Goal: Task Accomplishment & Management: Manage account settings

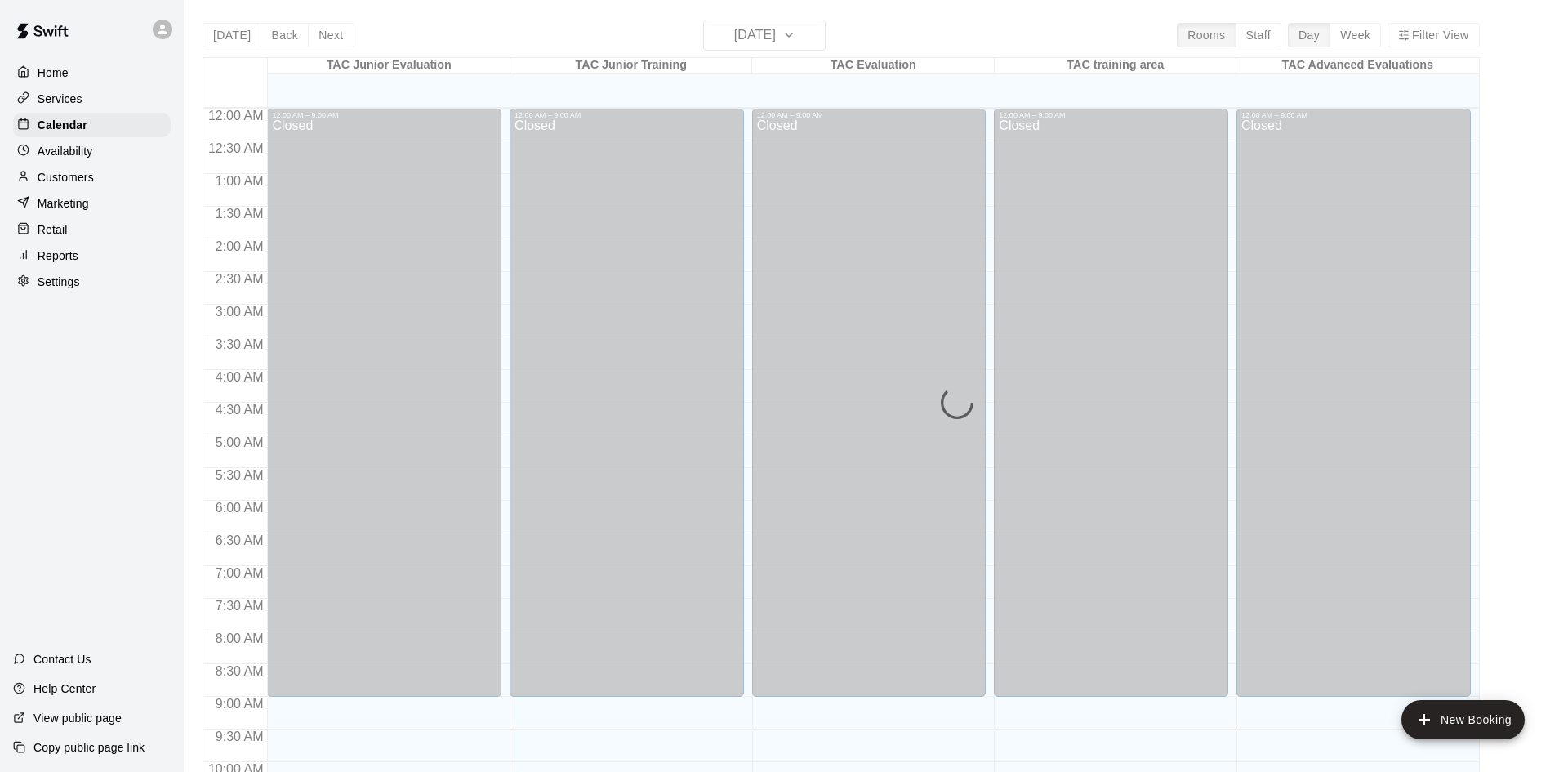
scroll to position [621, 0]
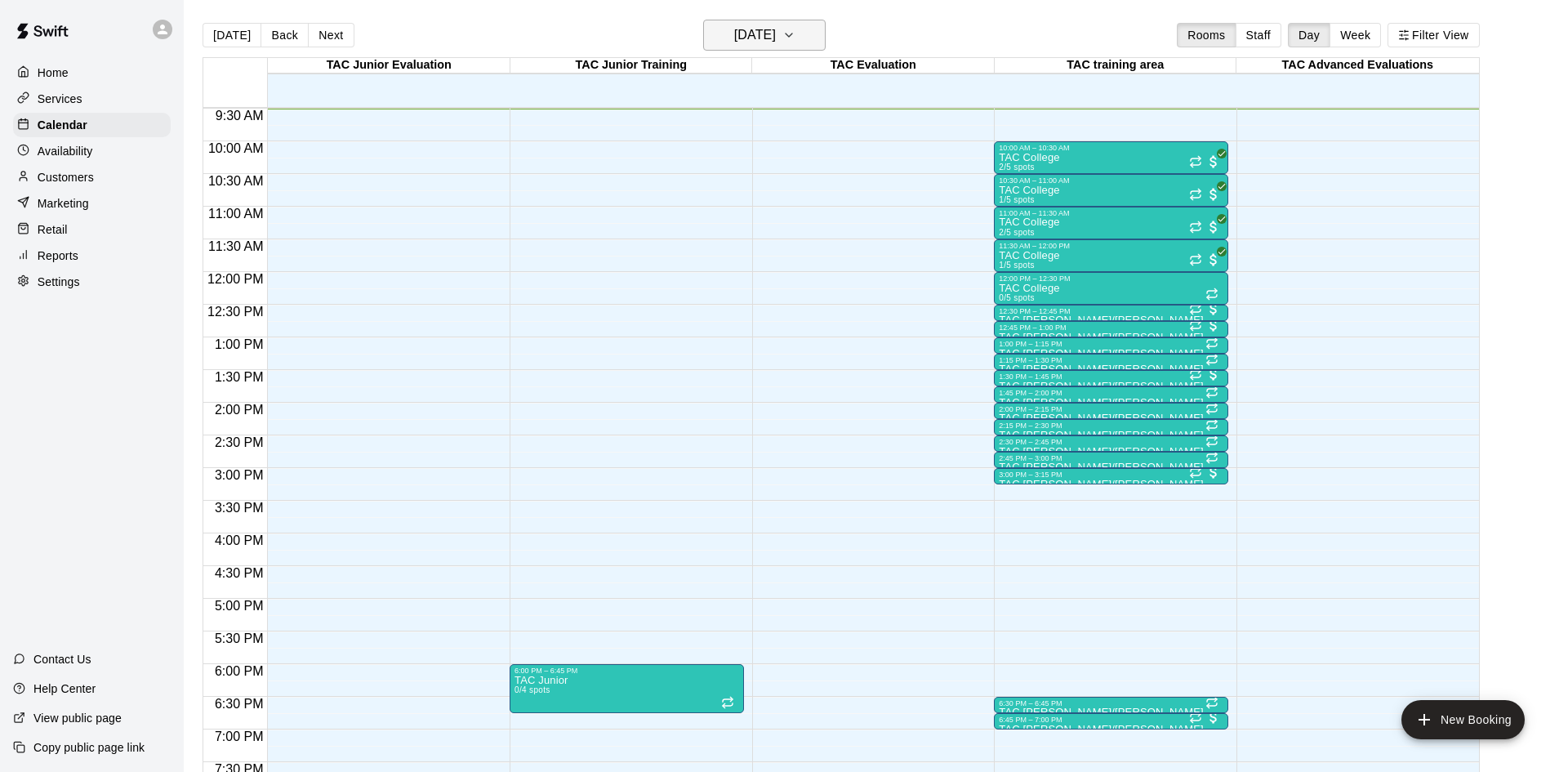
click at [774, 34] on h6 "[DATE]" at bounding box center [755, 34] width 42 height 23
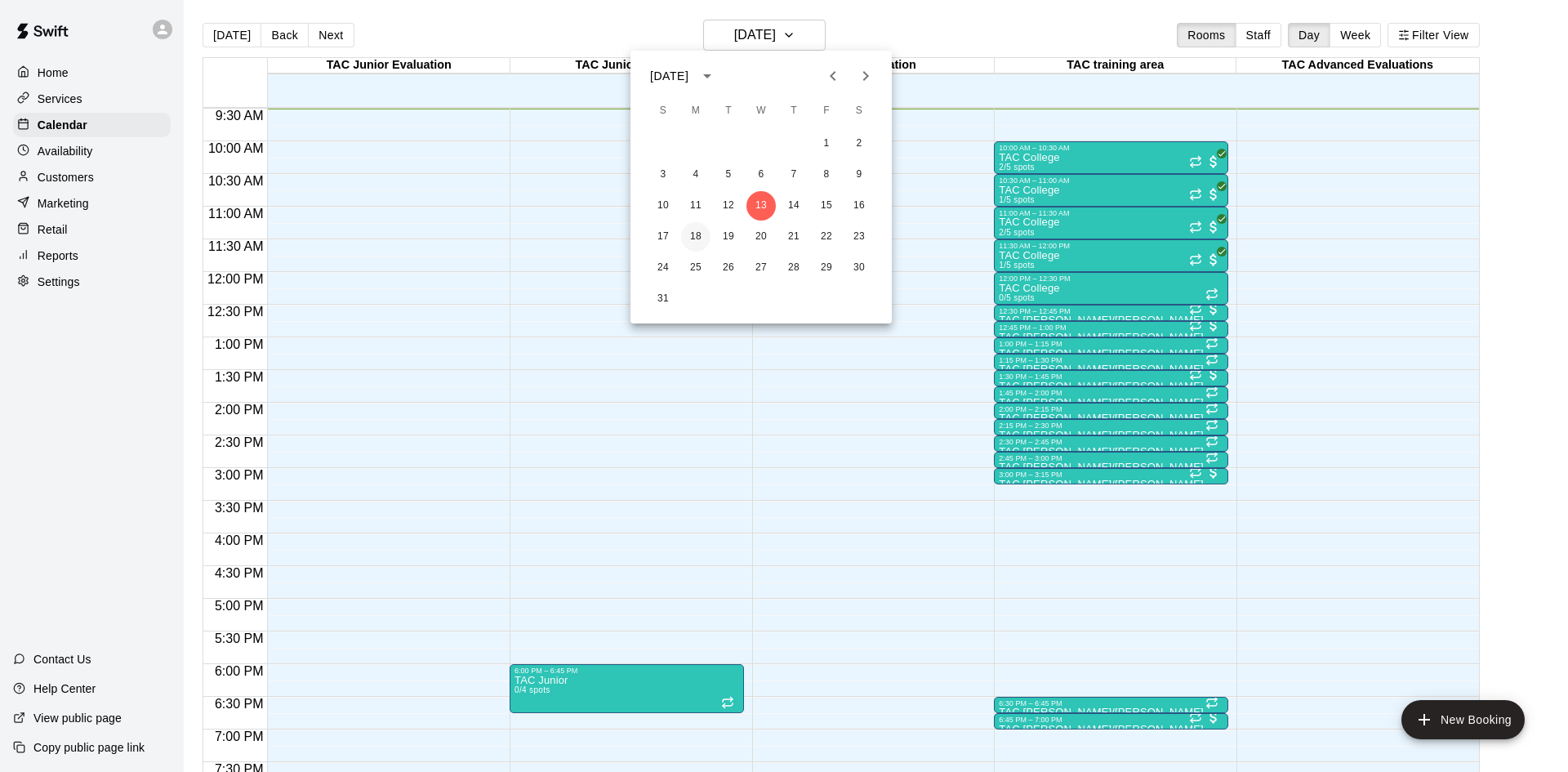
click at [701, 237] on button "18" at bounding box center [696, 237] width 30 height 30
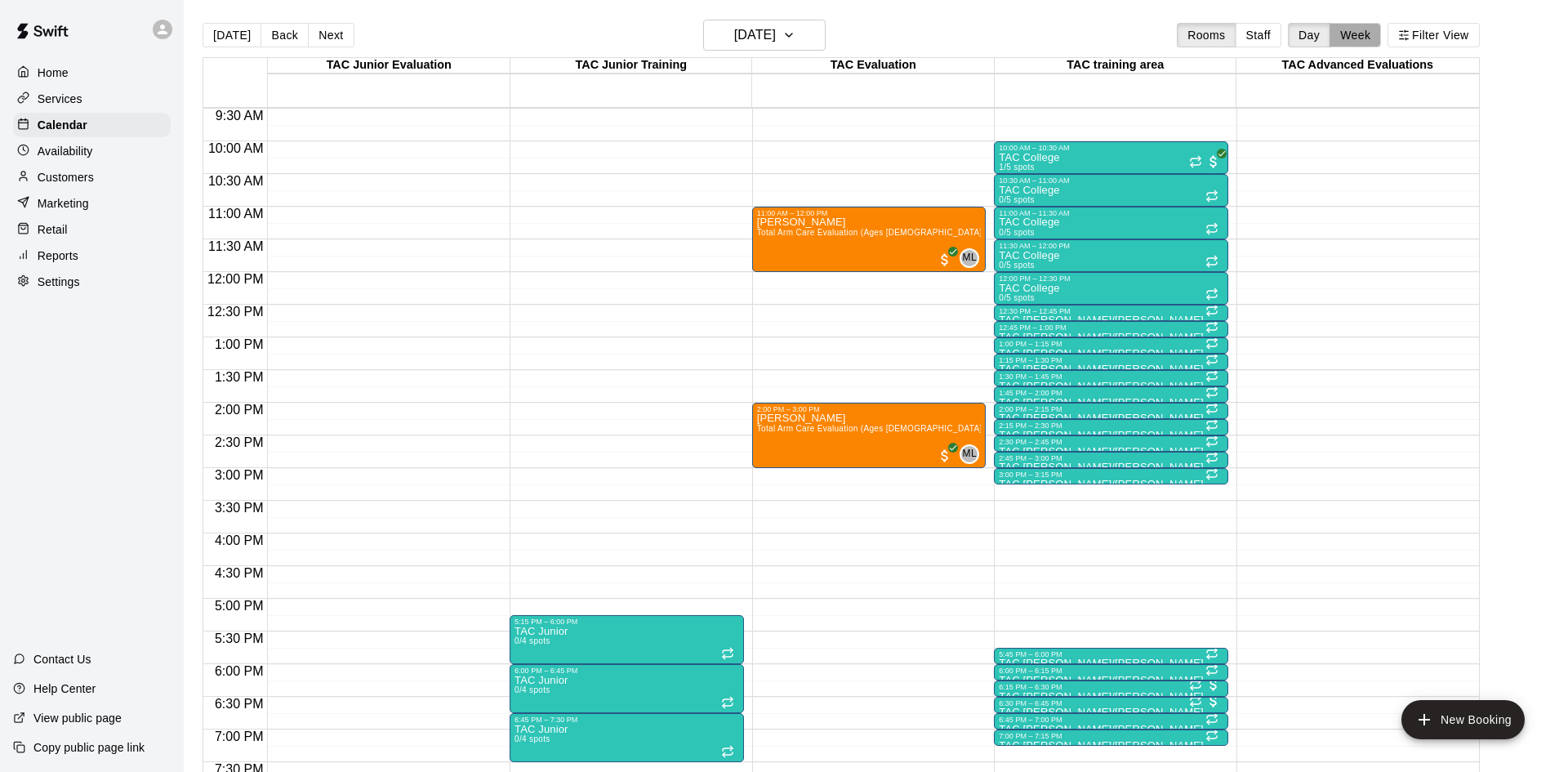
click at [1344, 28] on button "Week" at bounding box center [1355, 34] width 51 height 24
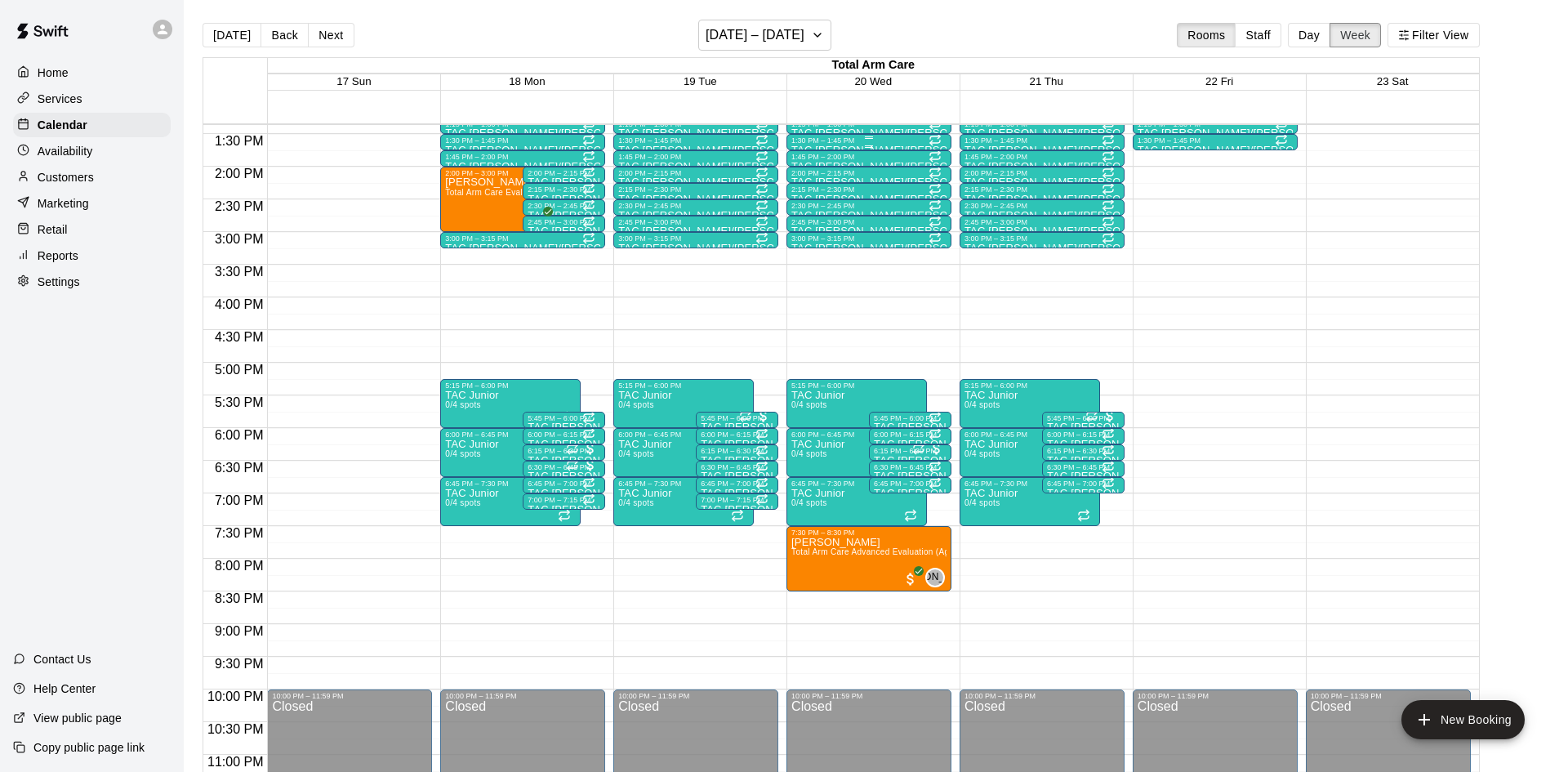
scroll to position [903, 0]
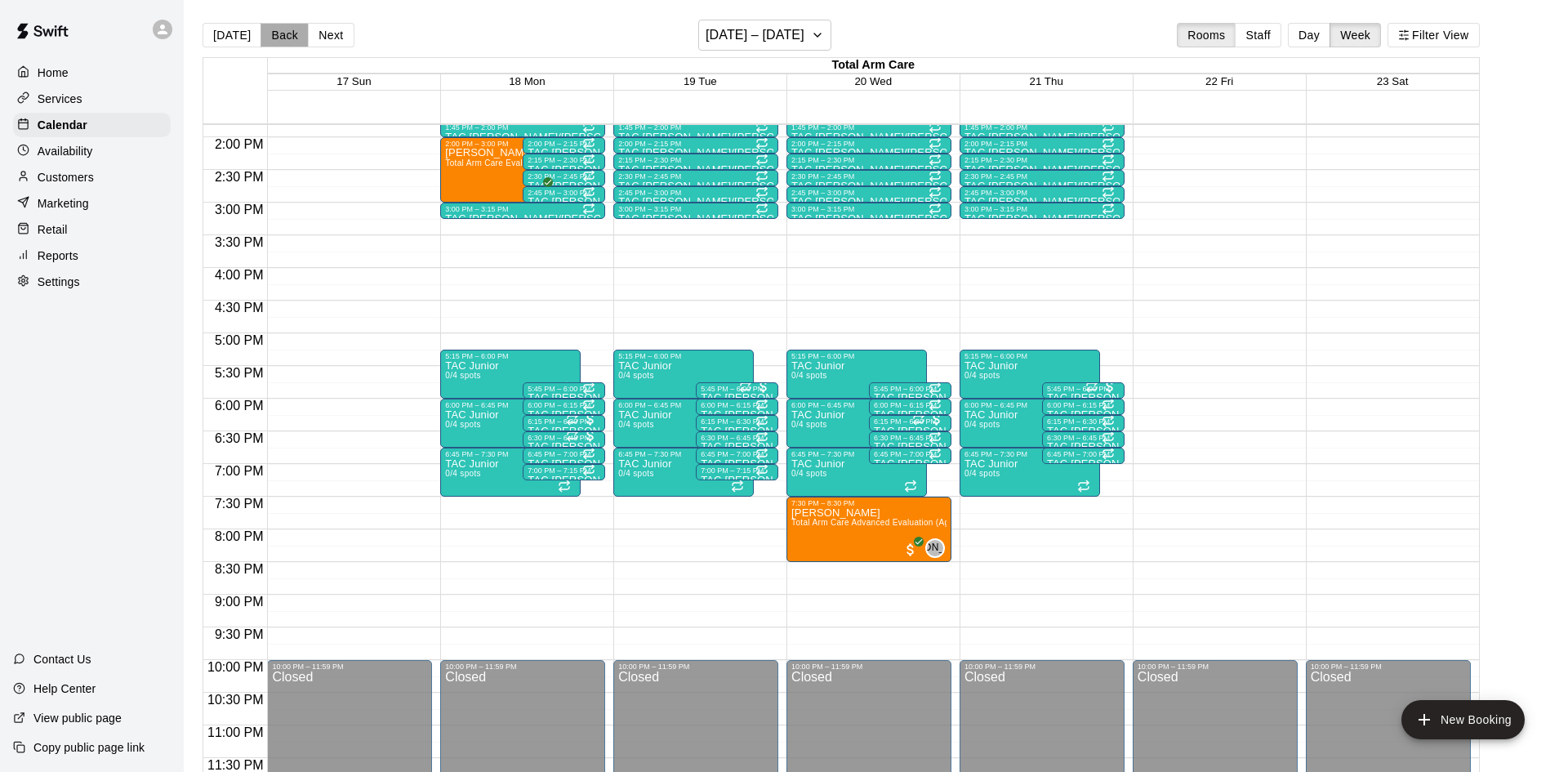
click at [274, 38] on button "Back" at bounding box center [284, 34] width 48 height 24
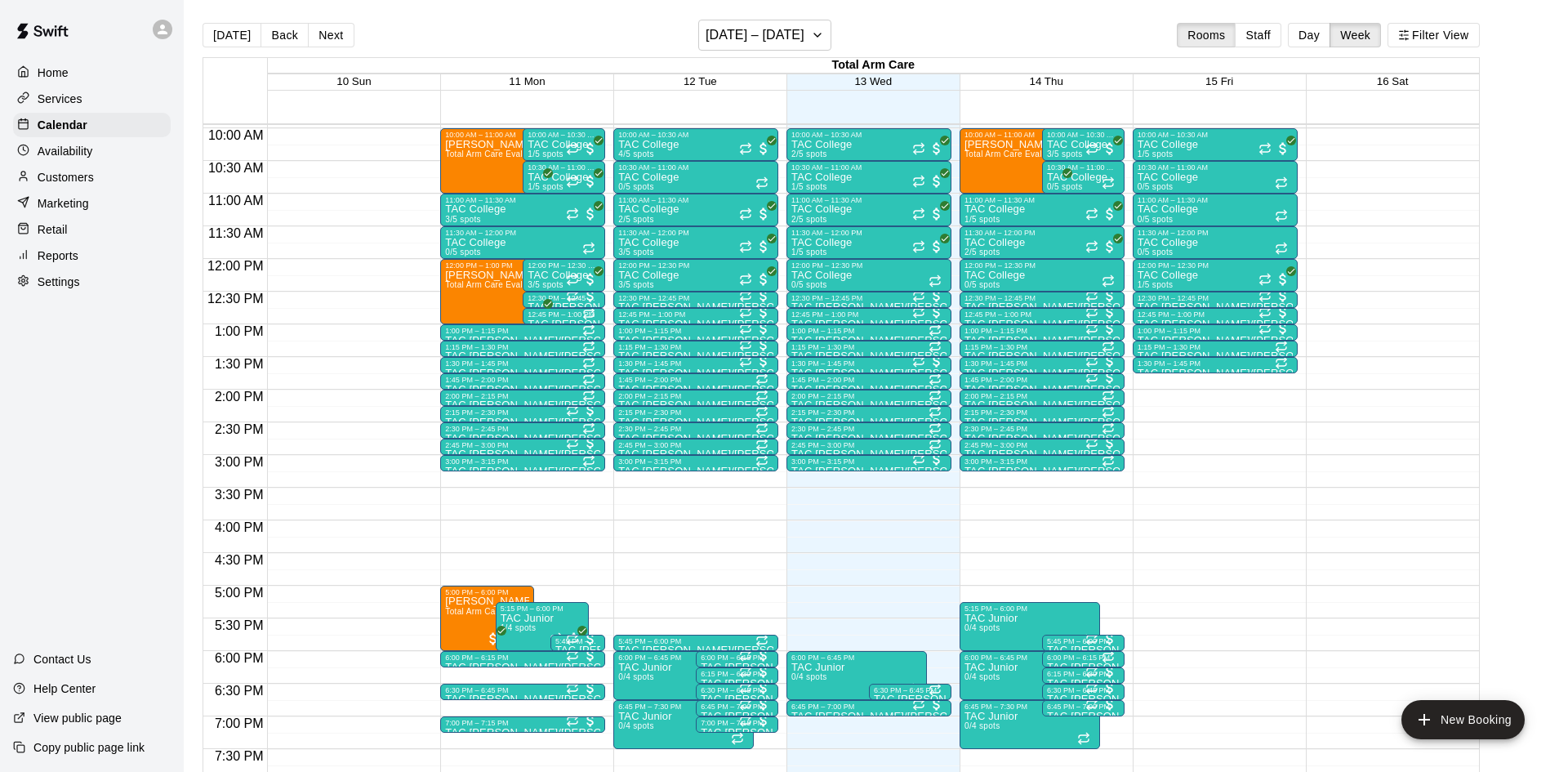
scroll to position [646, 0]
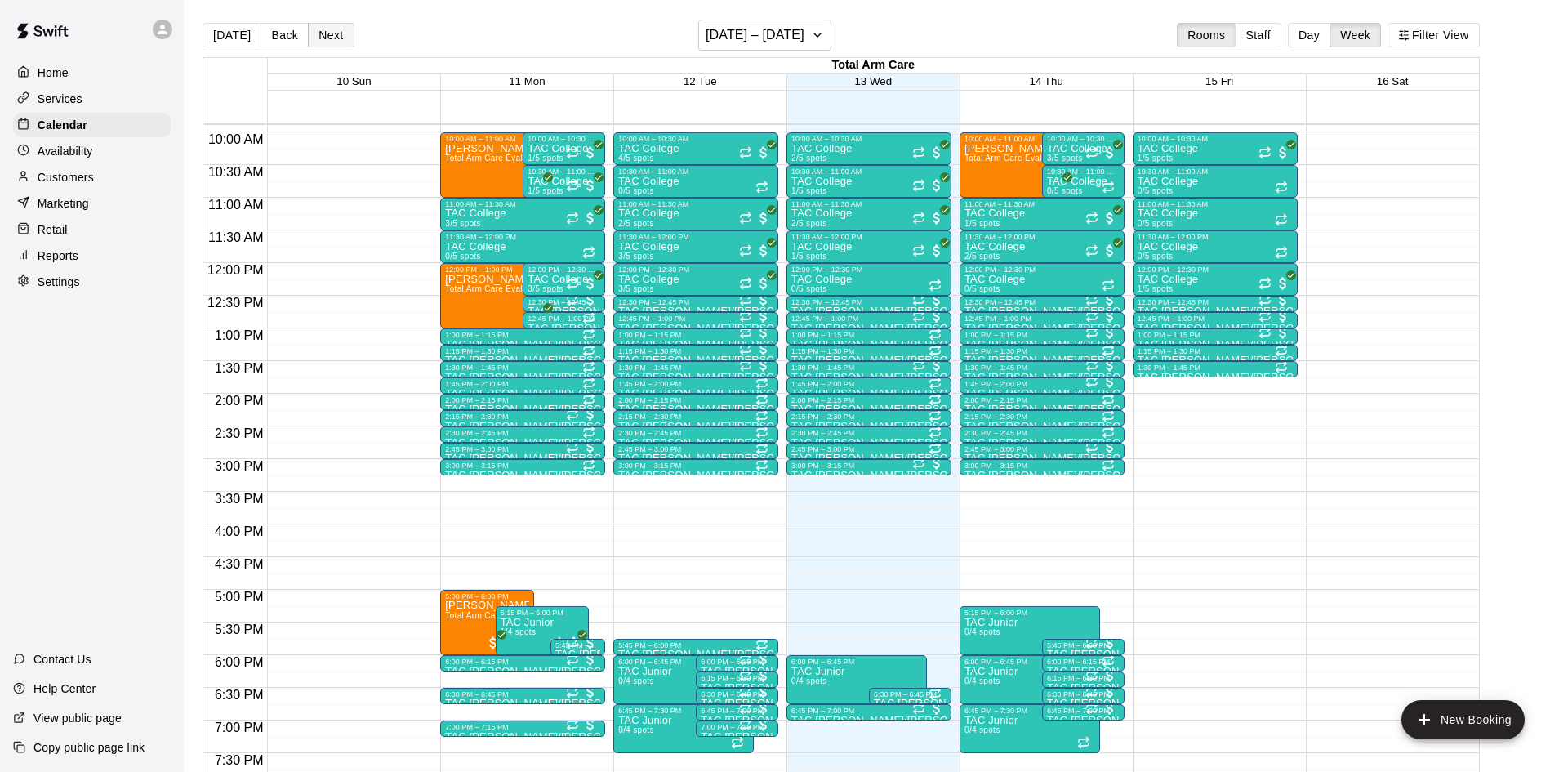
click at [339, 39] on button "Next" at bounding box center [330, 34] width 46 height 24
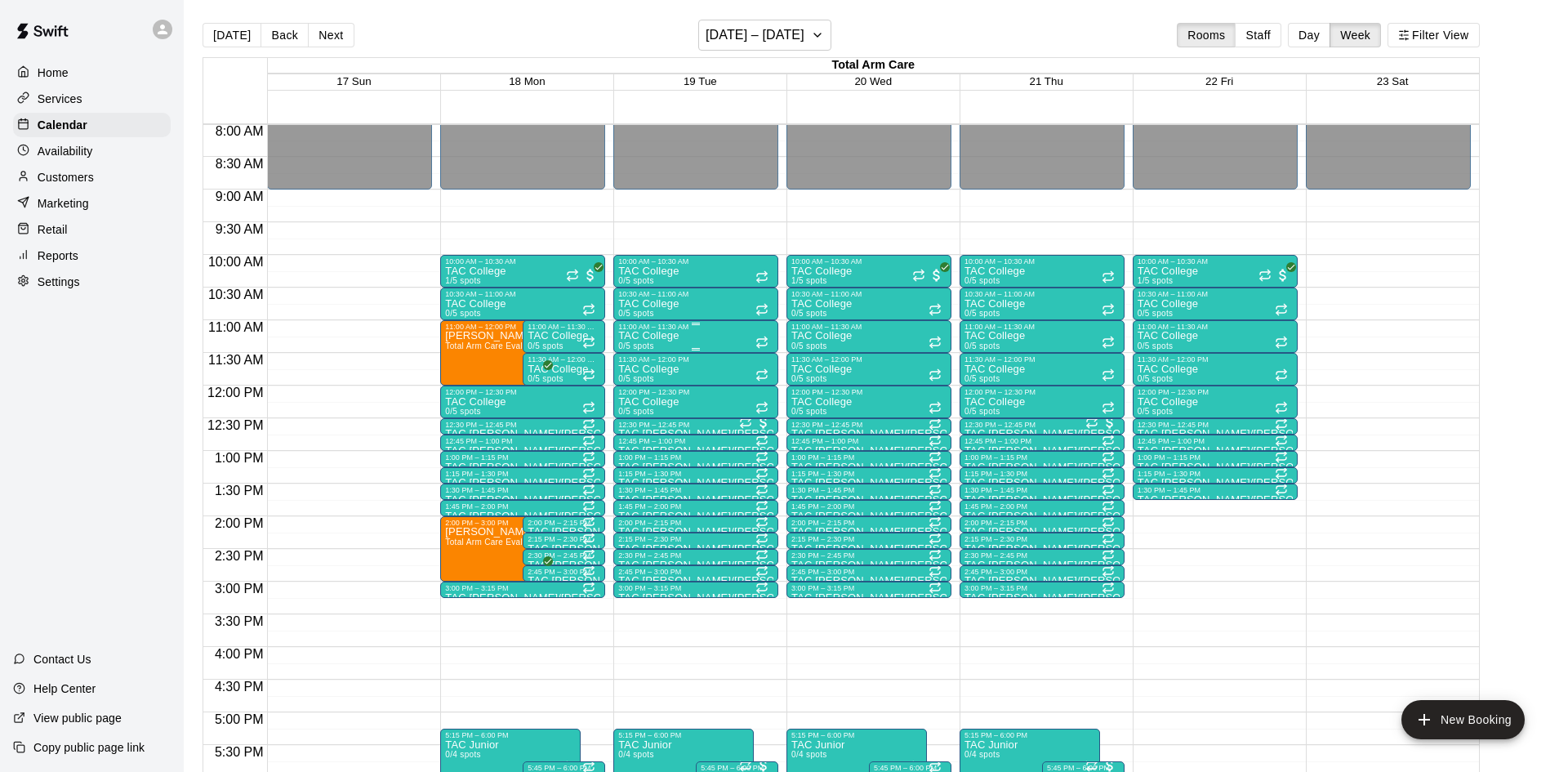
scroll to position [523, 0]
click at [337, 34] on button "Next" at bounding box center [330, 34] width 46 height 24
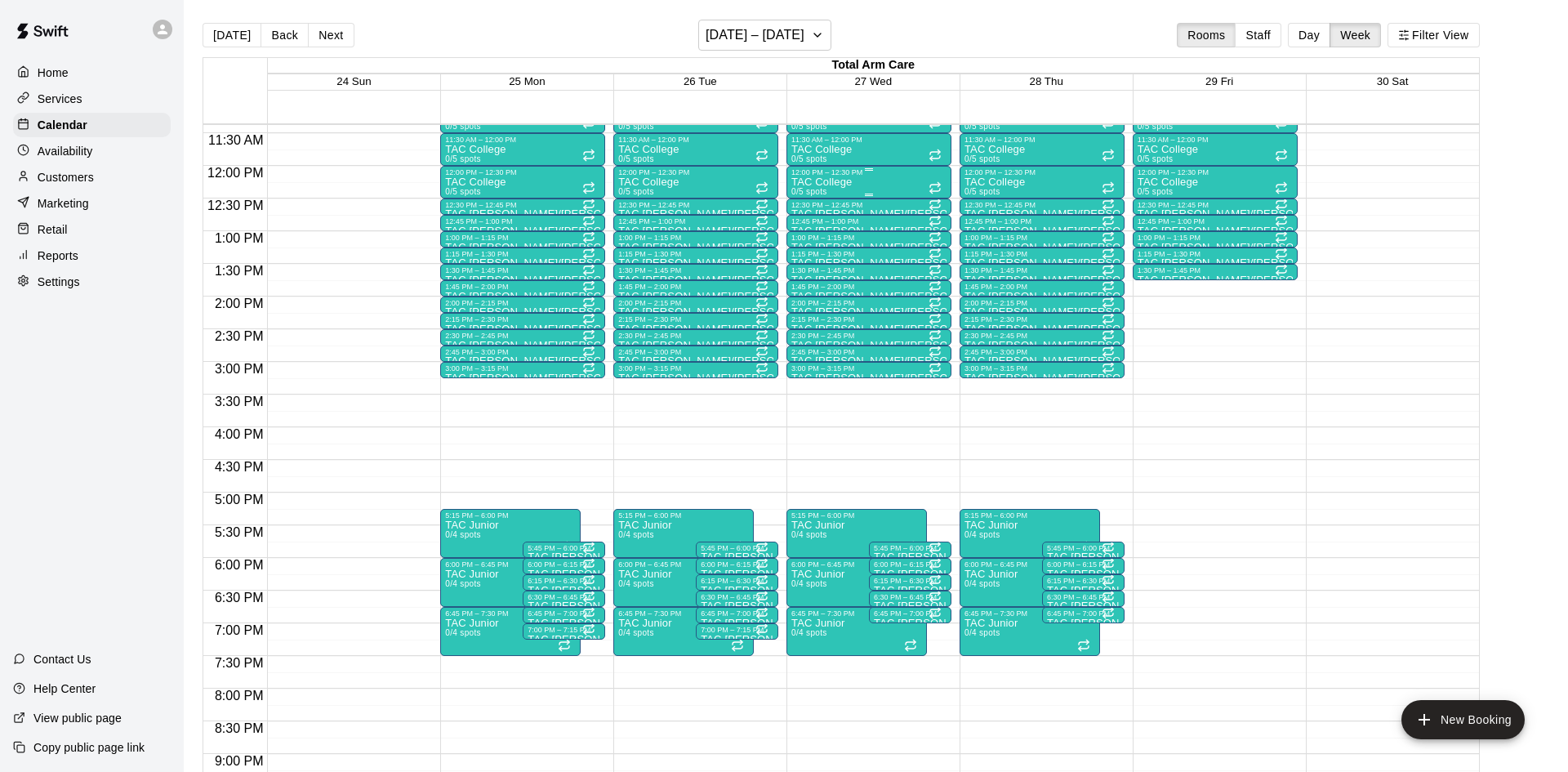
scroll to position [743, 0]
click at [73, 180] on p "Customers" at bounding box center [66, 177] width 56 height 16
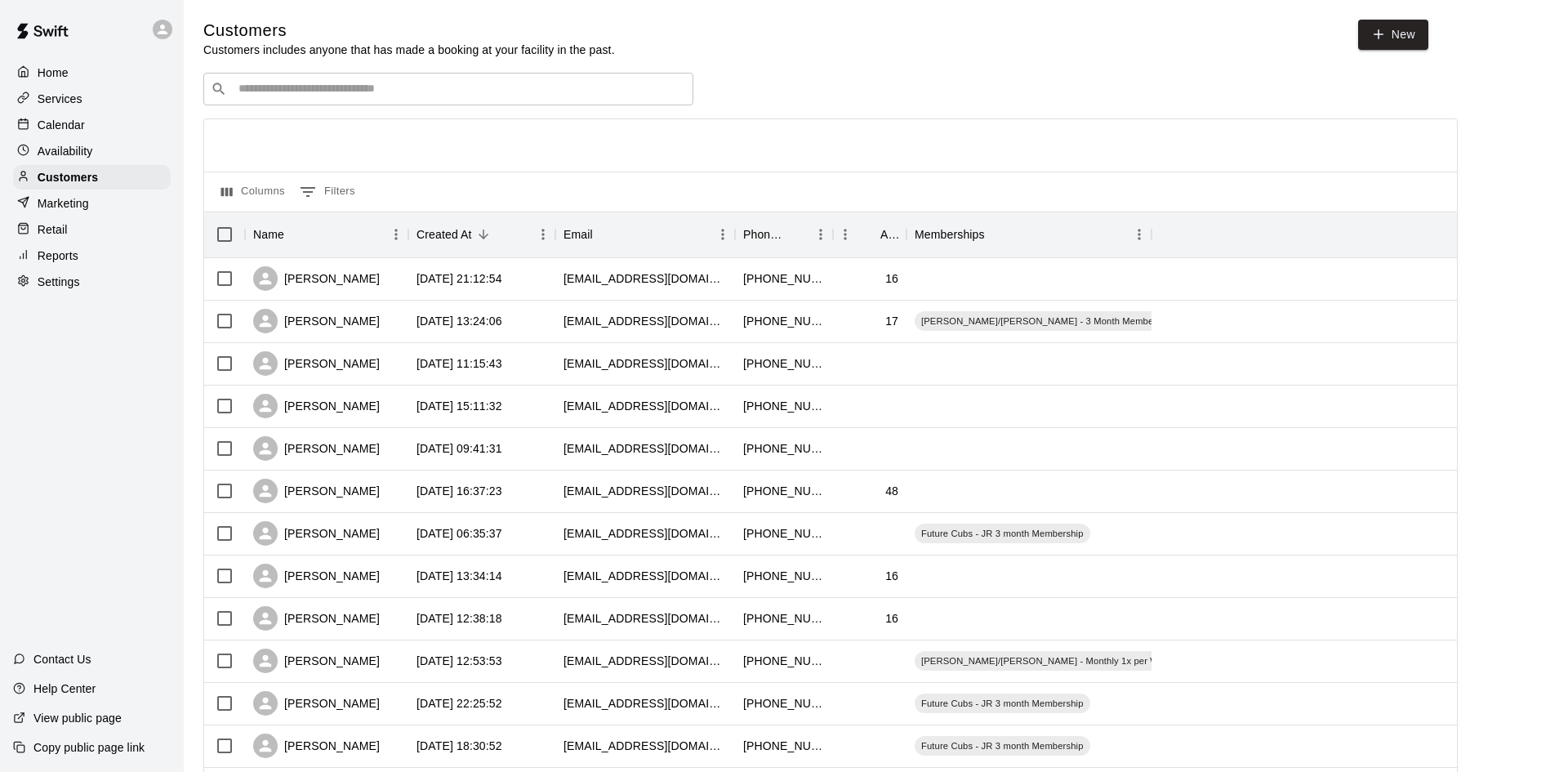
click at [294, 84] on input "Search customers by name or email" at bounding box center [459, 89] width 452 height 16
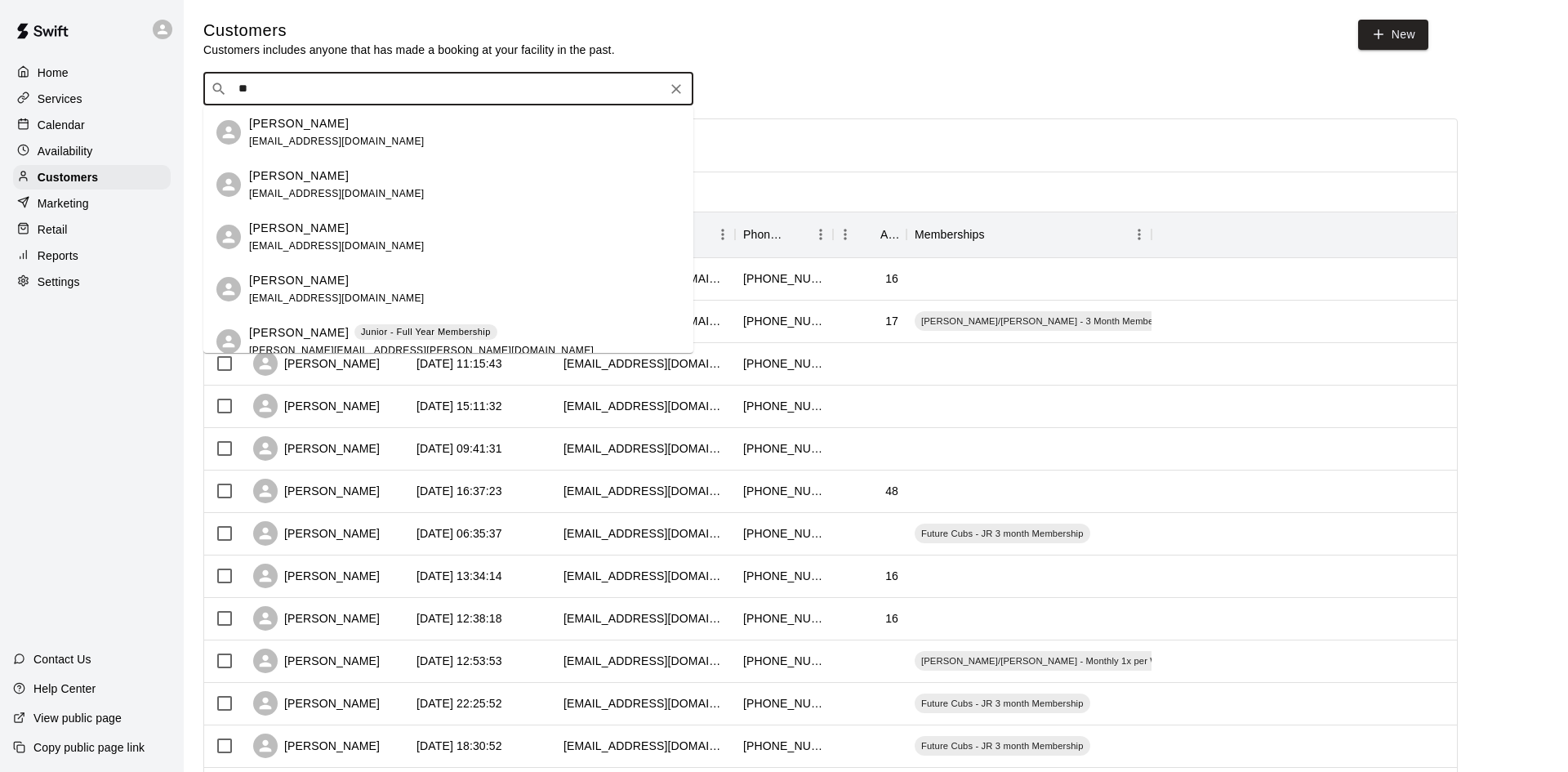
type input "*"
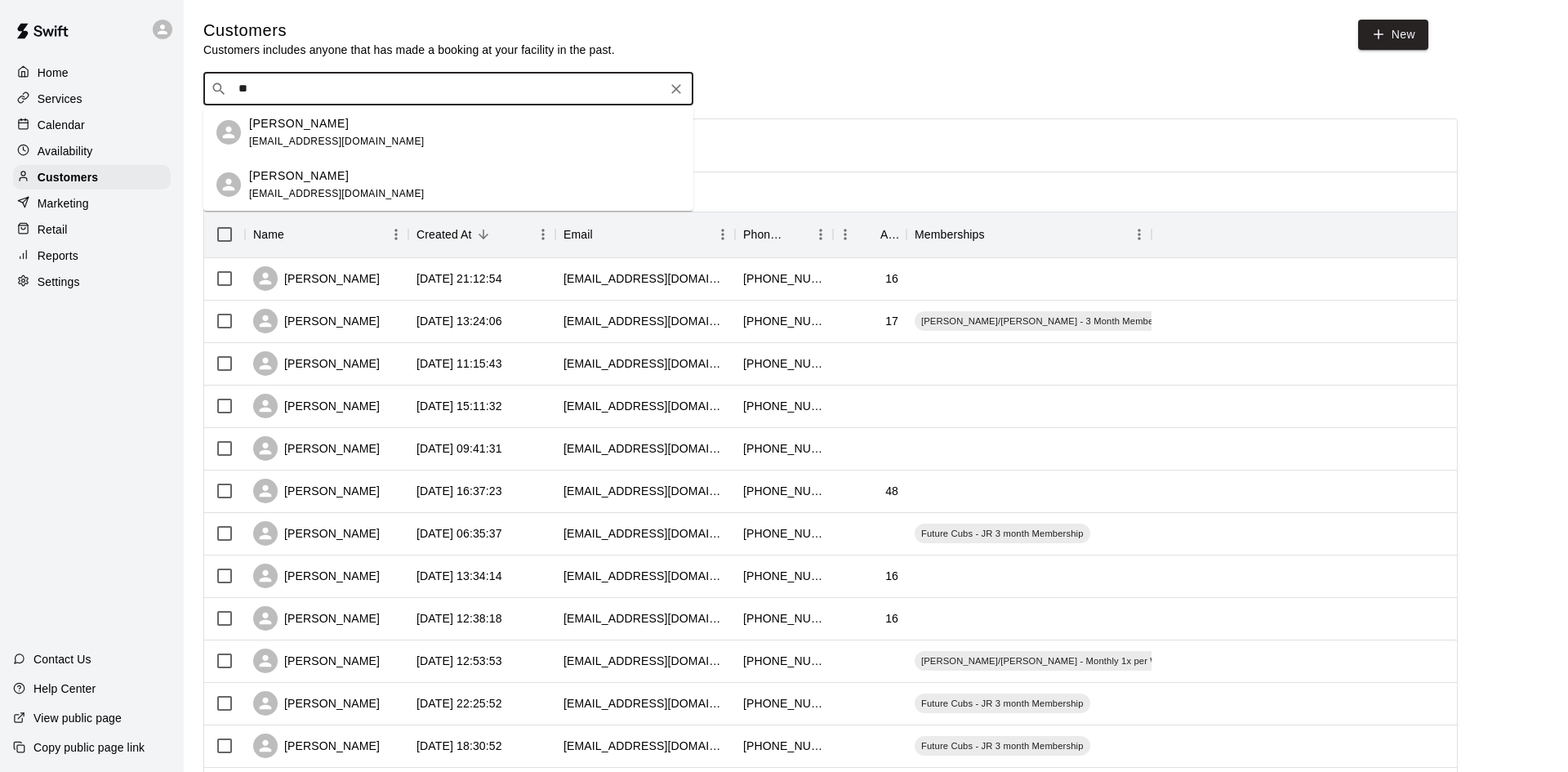
type input "*"
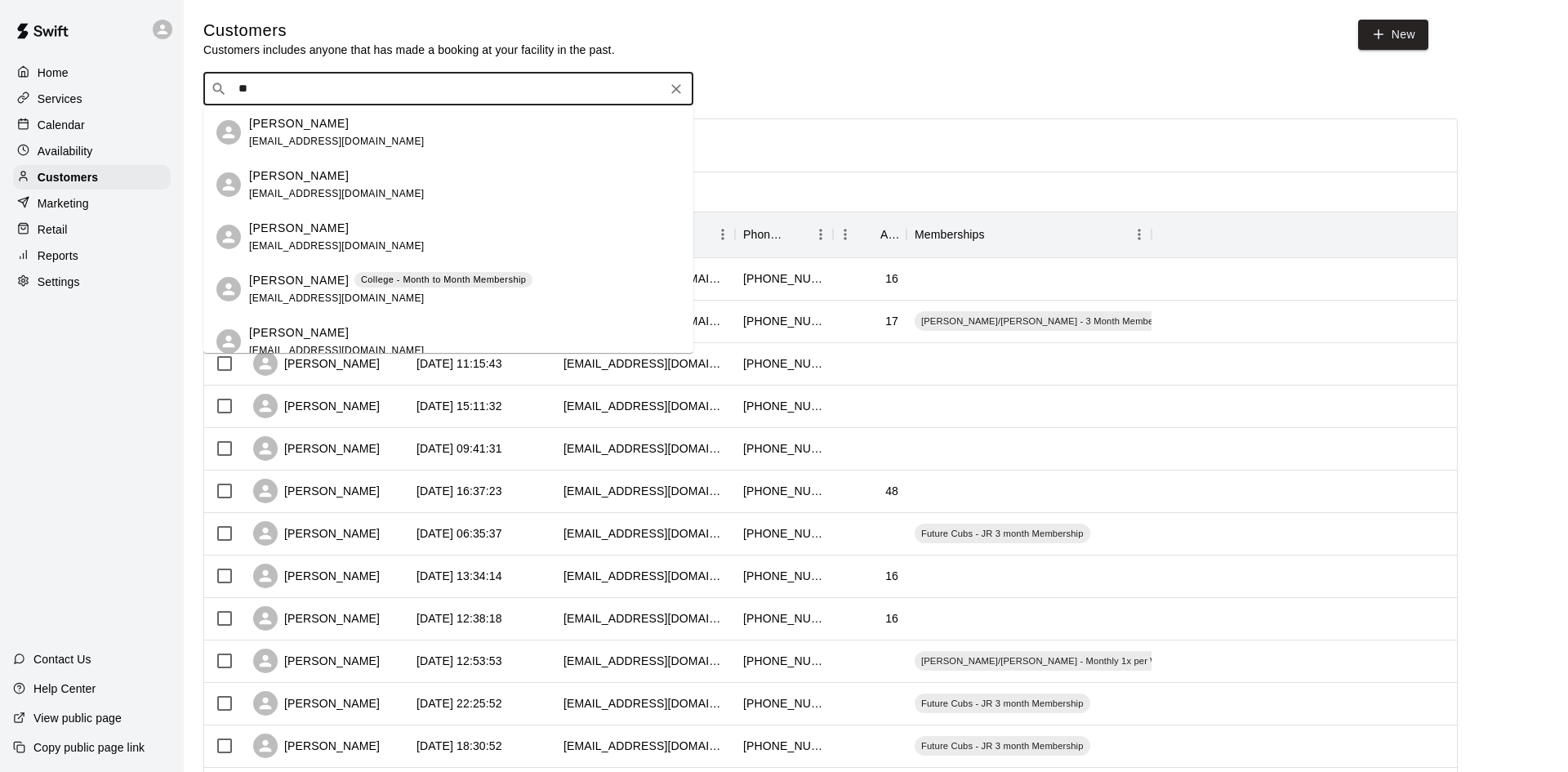
type input "*"
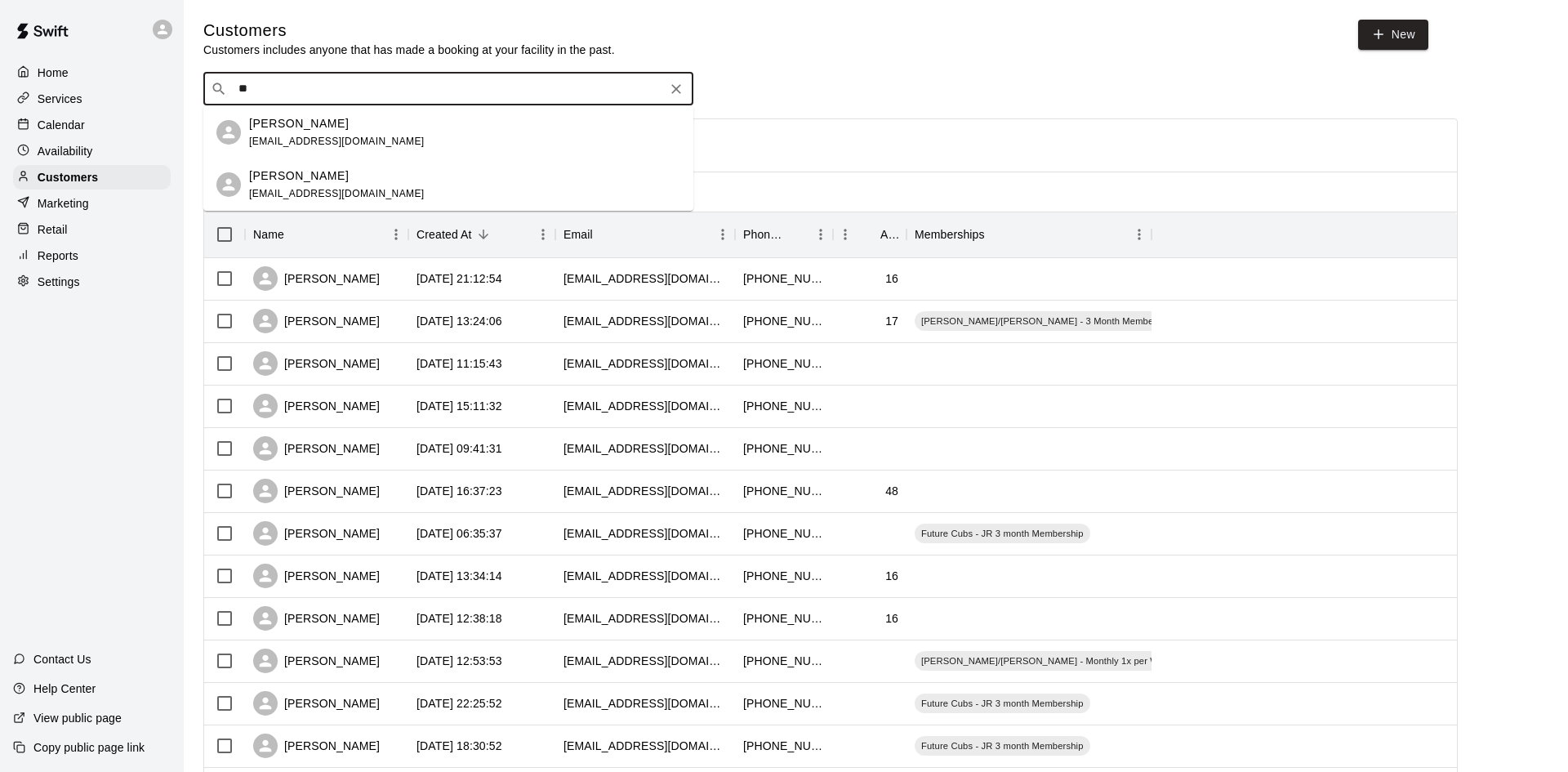
type input "*"
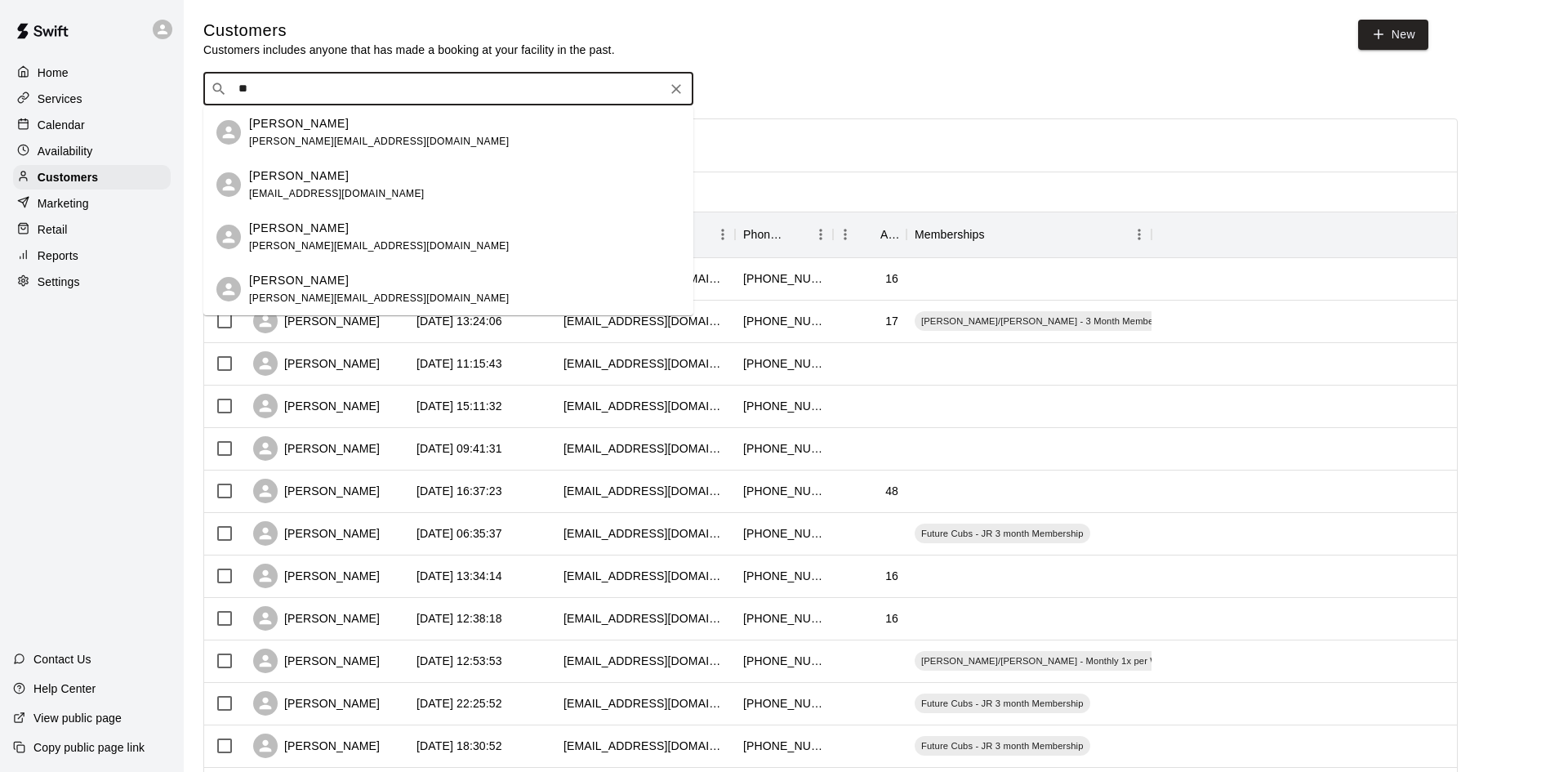
type input "*"
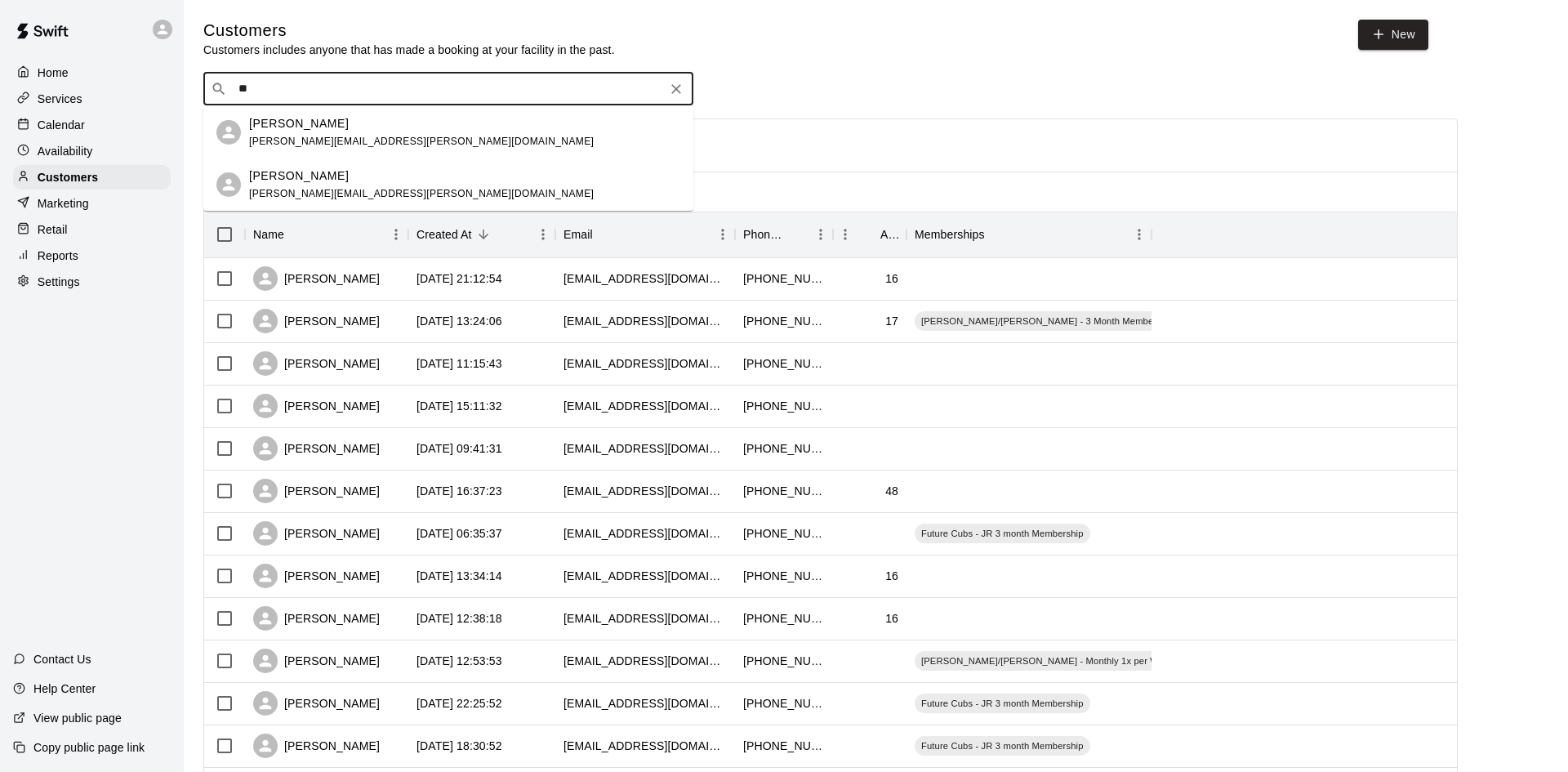
type input "*"
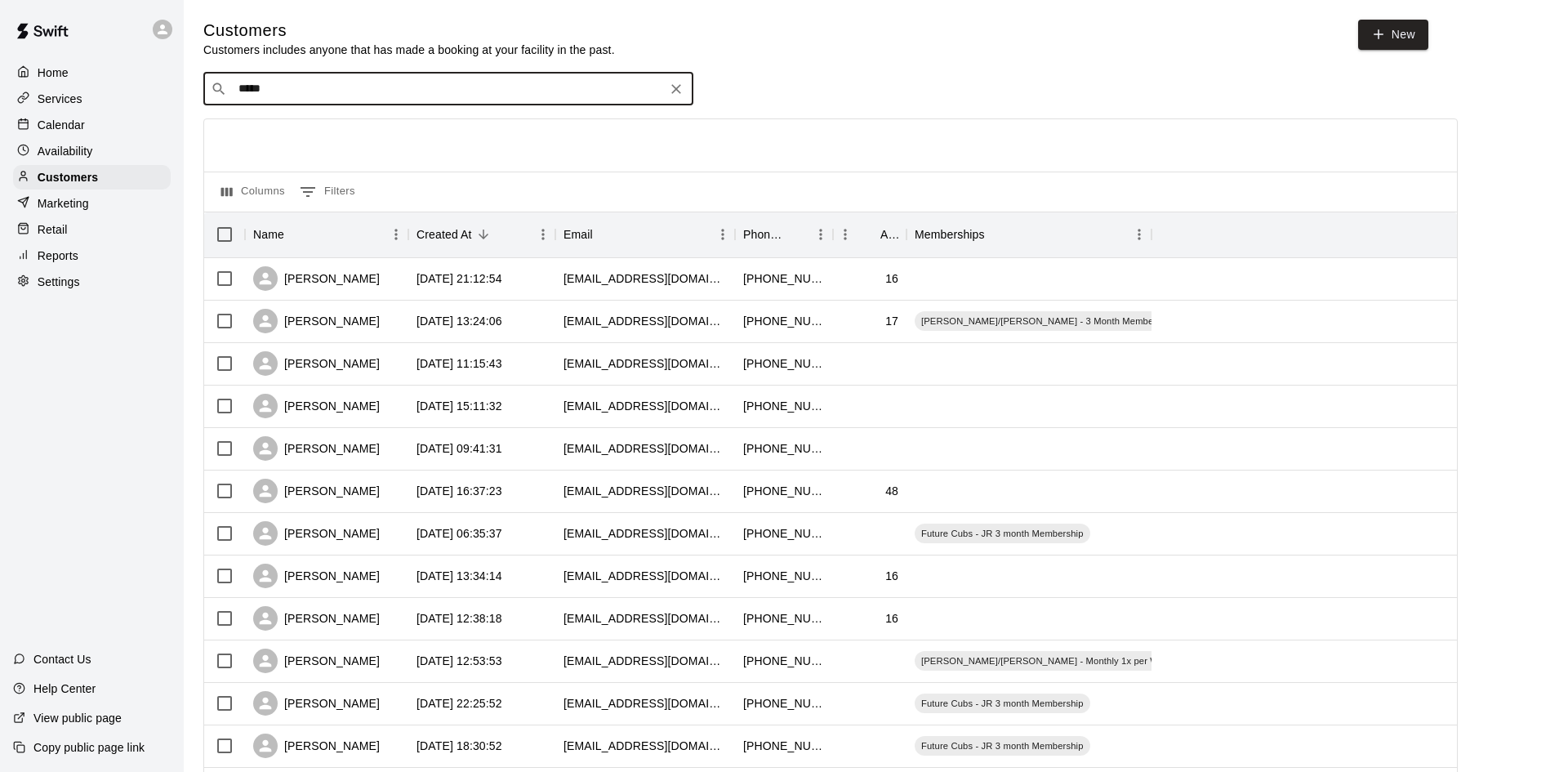
type input "******"
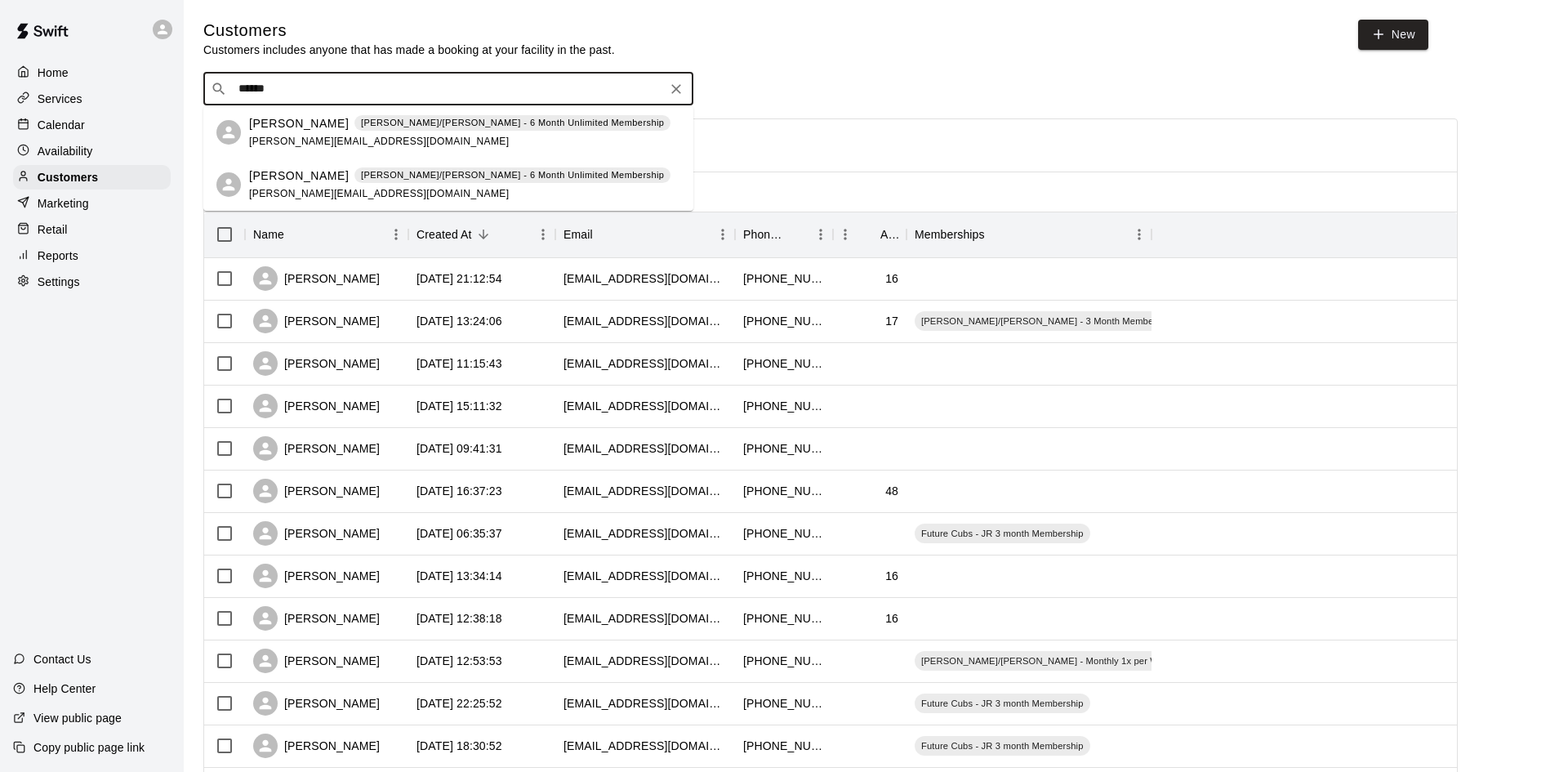
click at [264, 132] on div "[PERSON_NAME] [PERSON_NAME]/[PERSON_NAME] - 6 Month Unlimited Membership [PERSO…" at bounding box center [459, 133] width 422 height 35
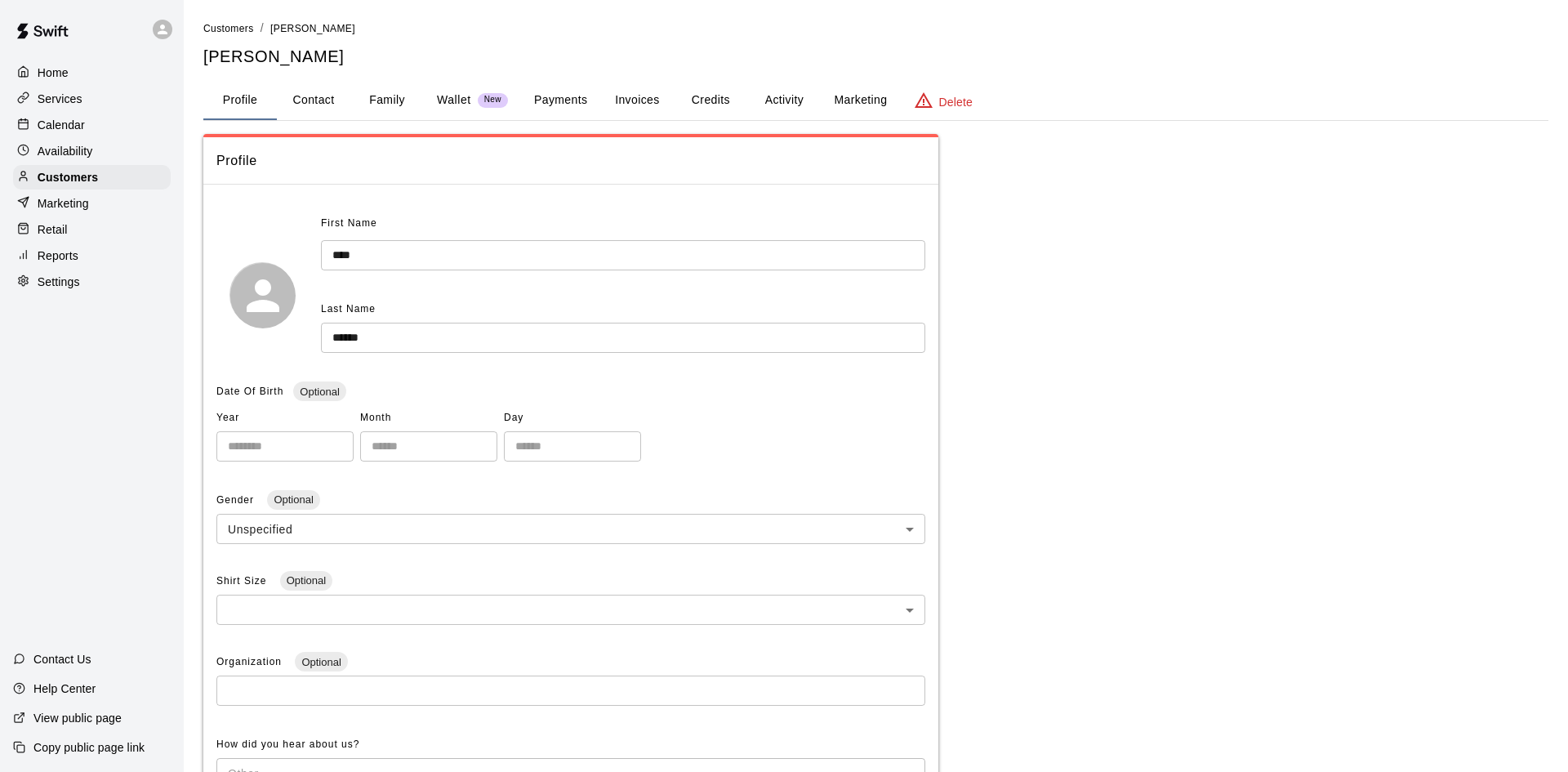
click at [793, 116] on button "Activity" at bounding box center [784, 100] width 73 height 39
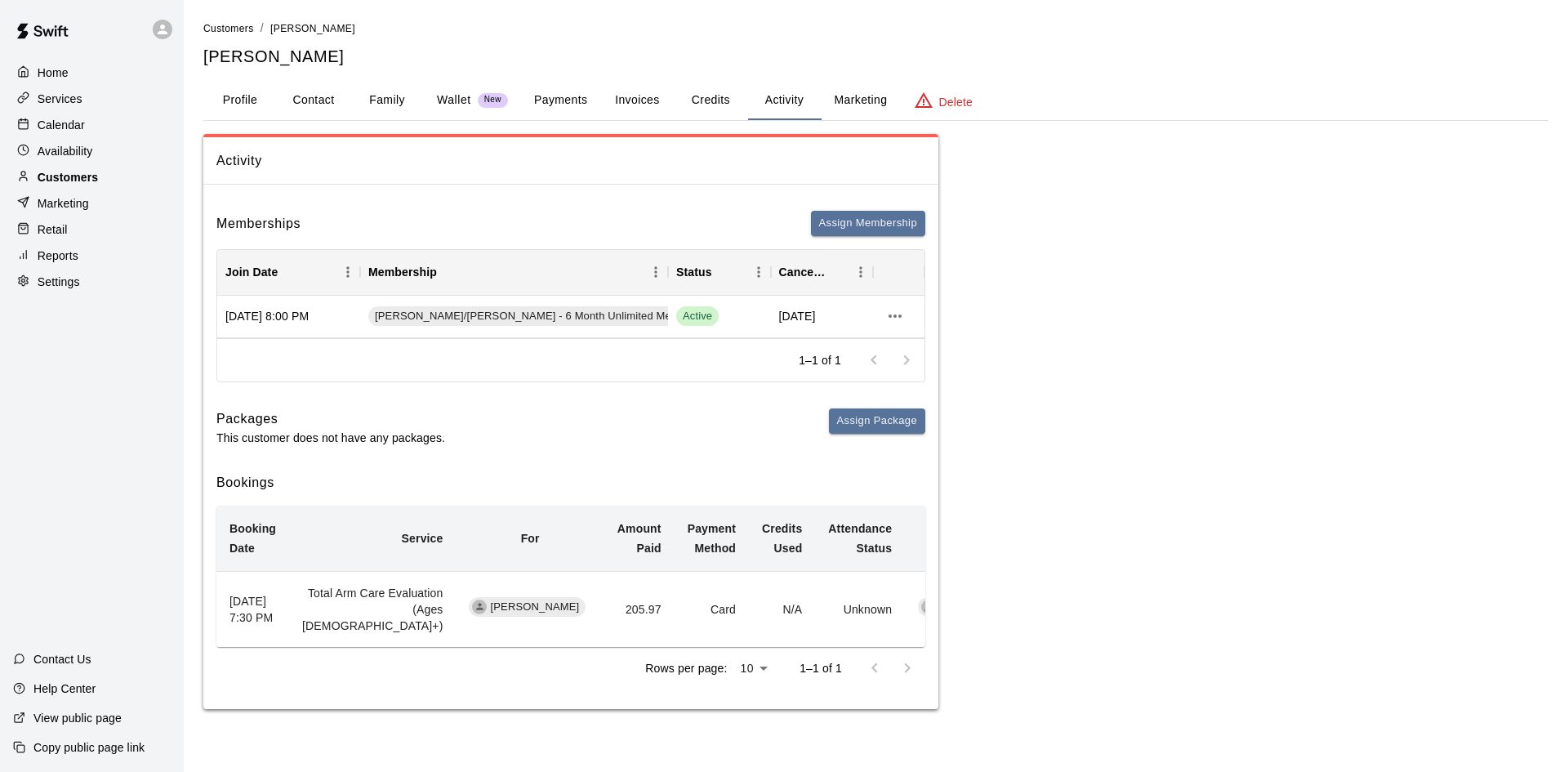
click at [97, 179] on div "Customers" at bounding box center [91, 177] width 158 height 24
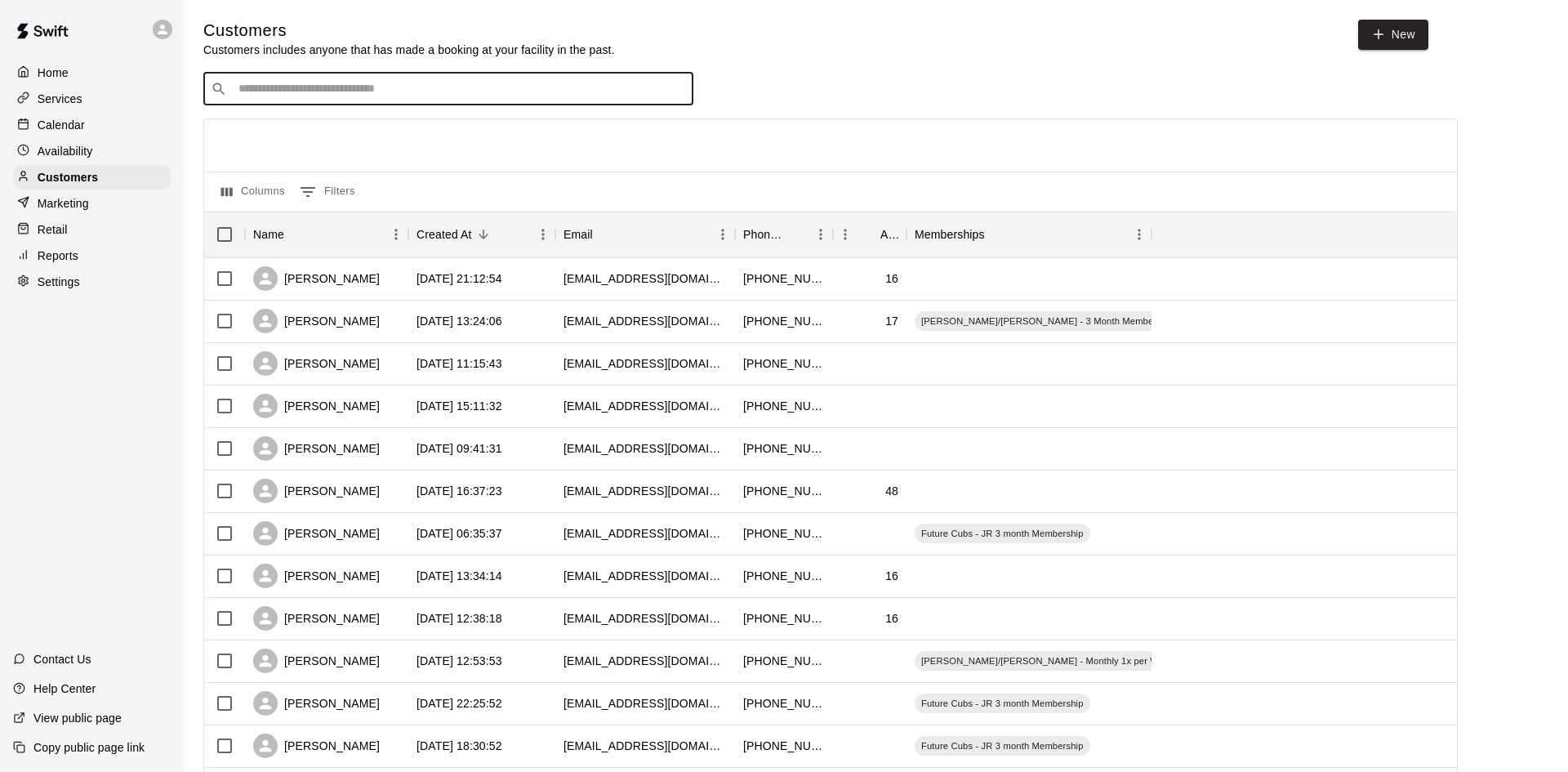
click at [373, 88] on input "Search customers by name or email" at bounding box center [459, 89] width 452 height 16
type input "*"
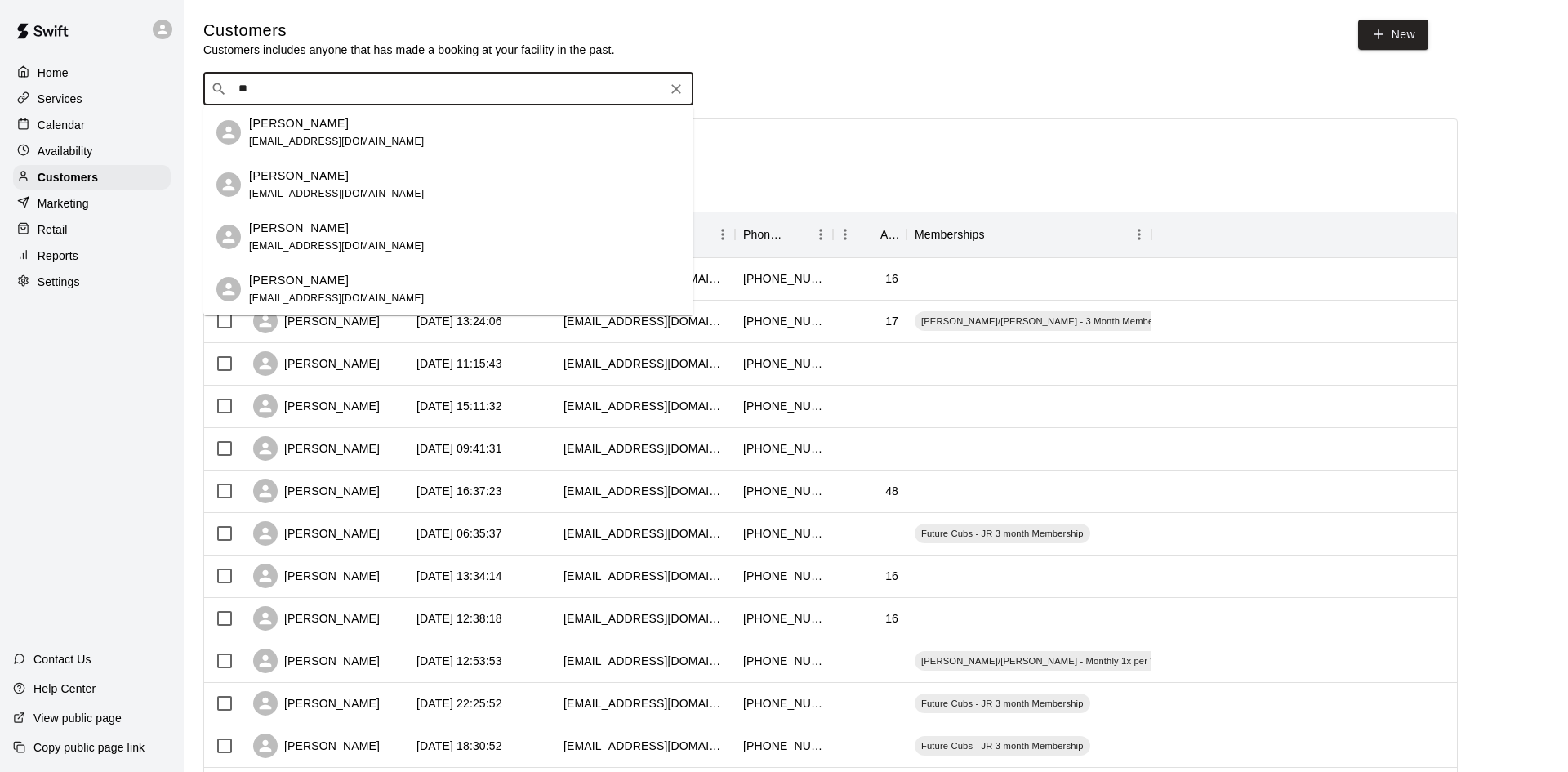
type input "*"
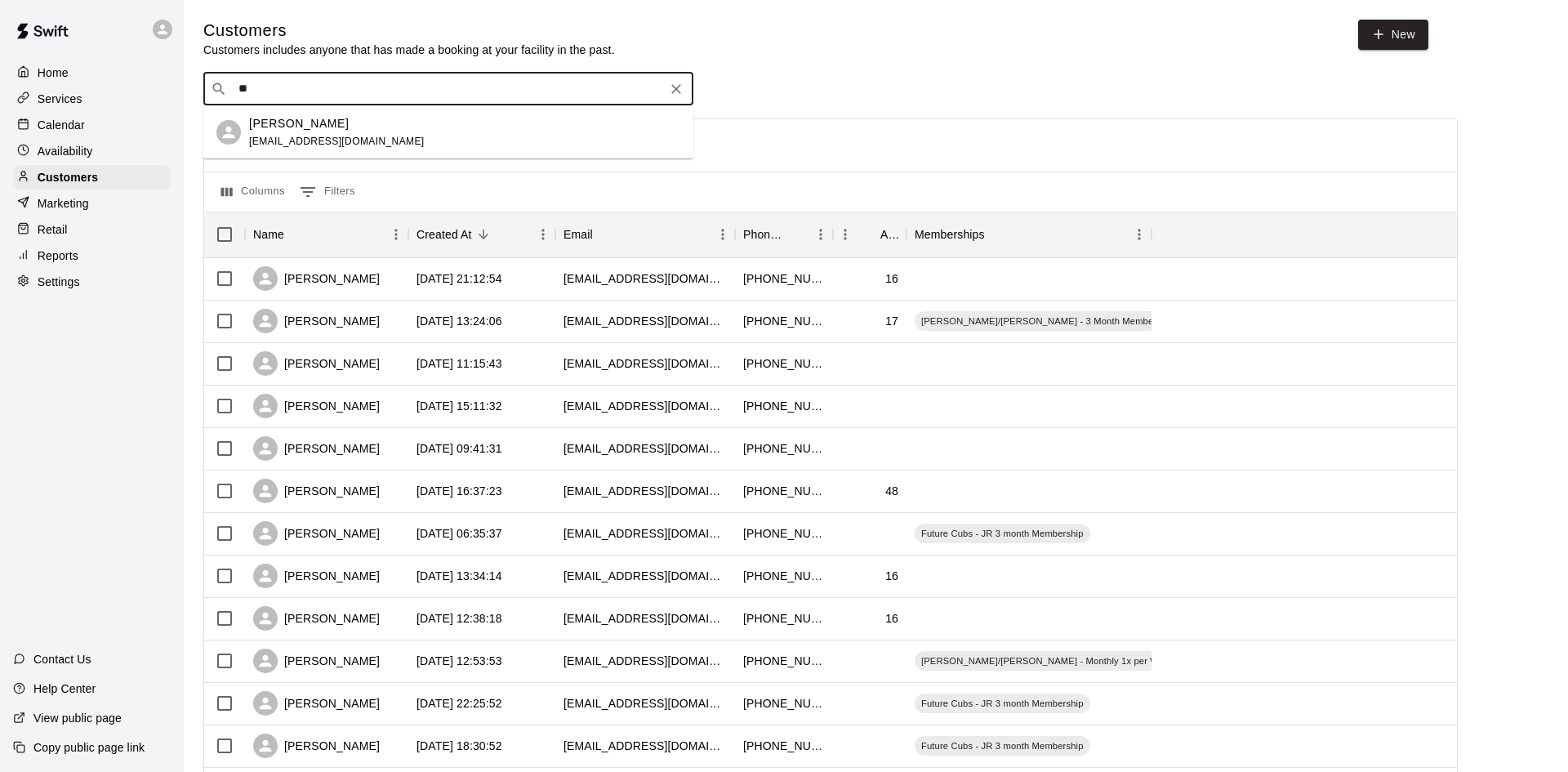
type input "*"
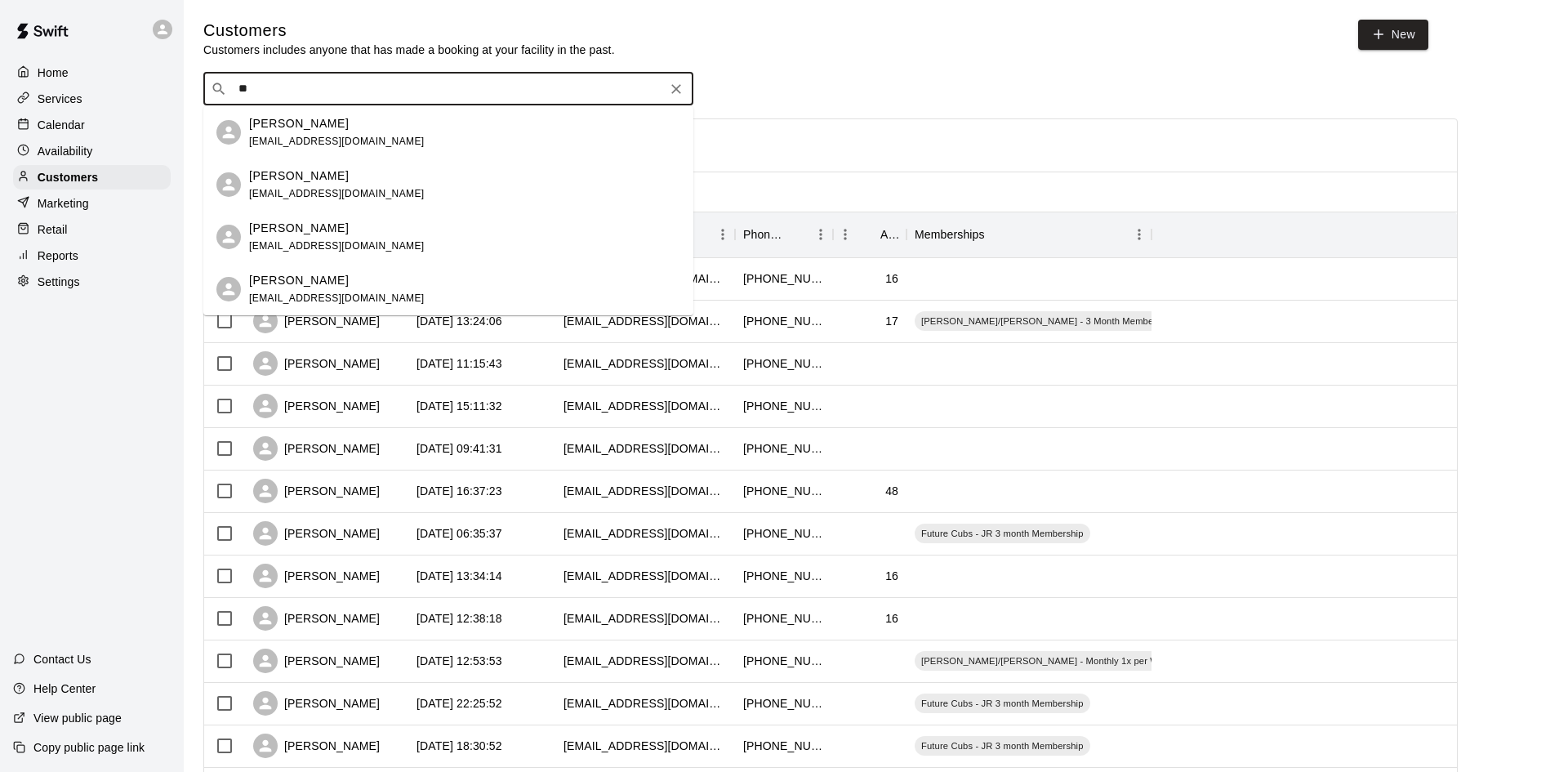
type input "*"
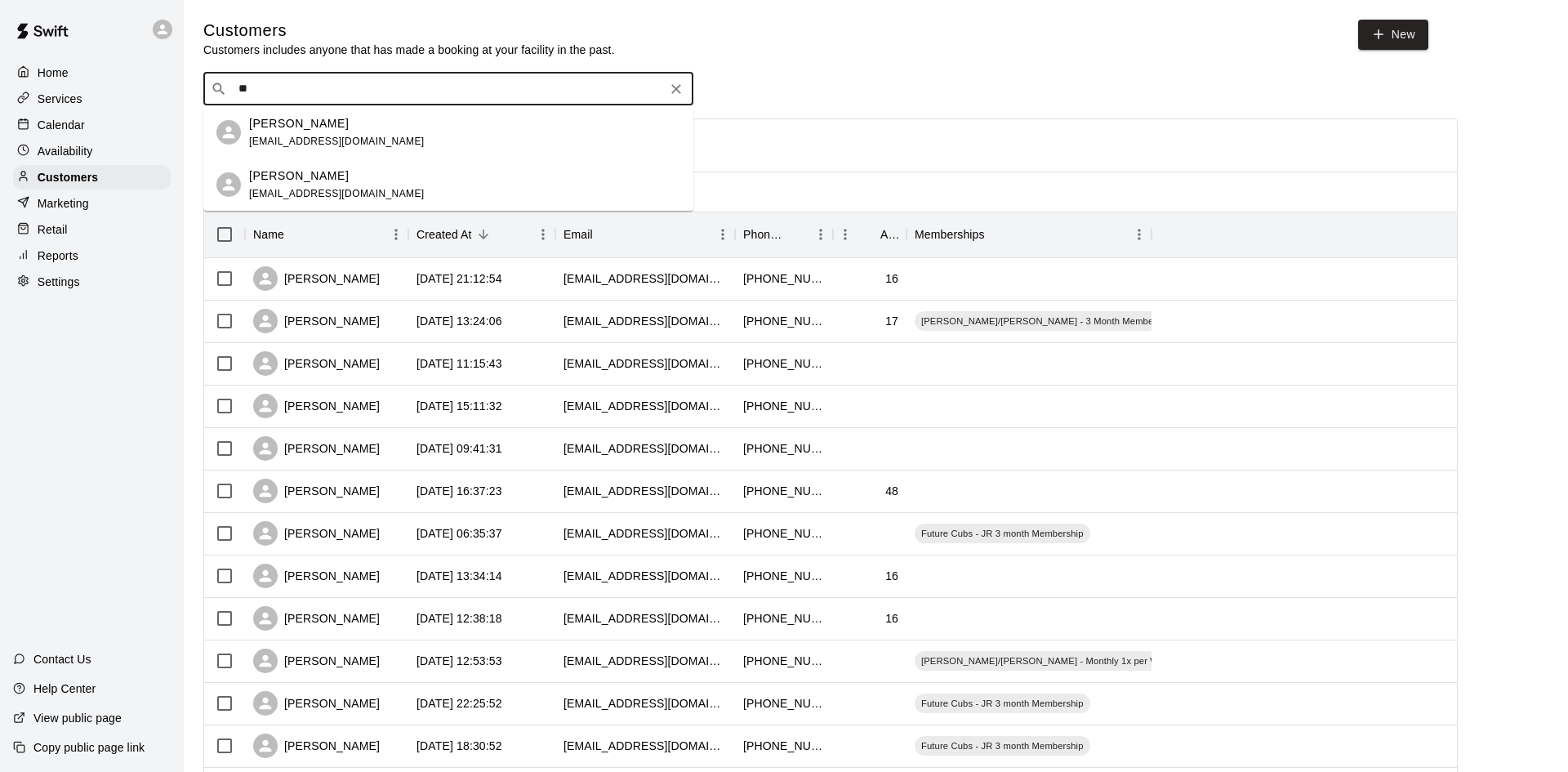
type input "*"
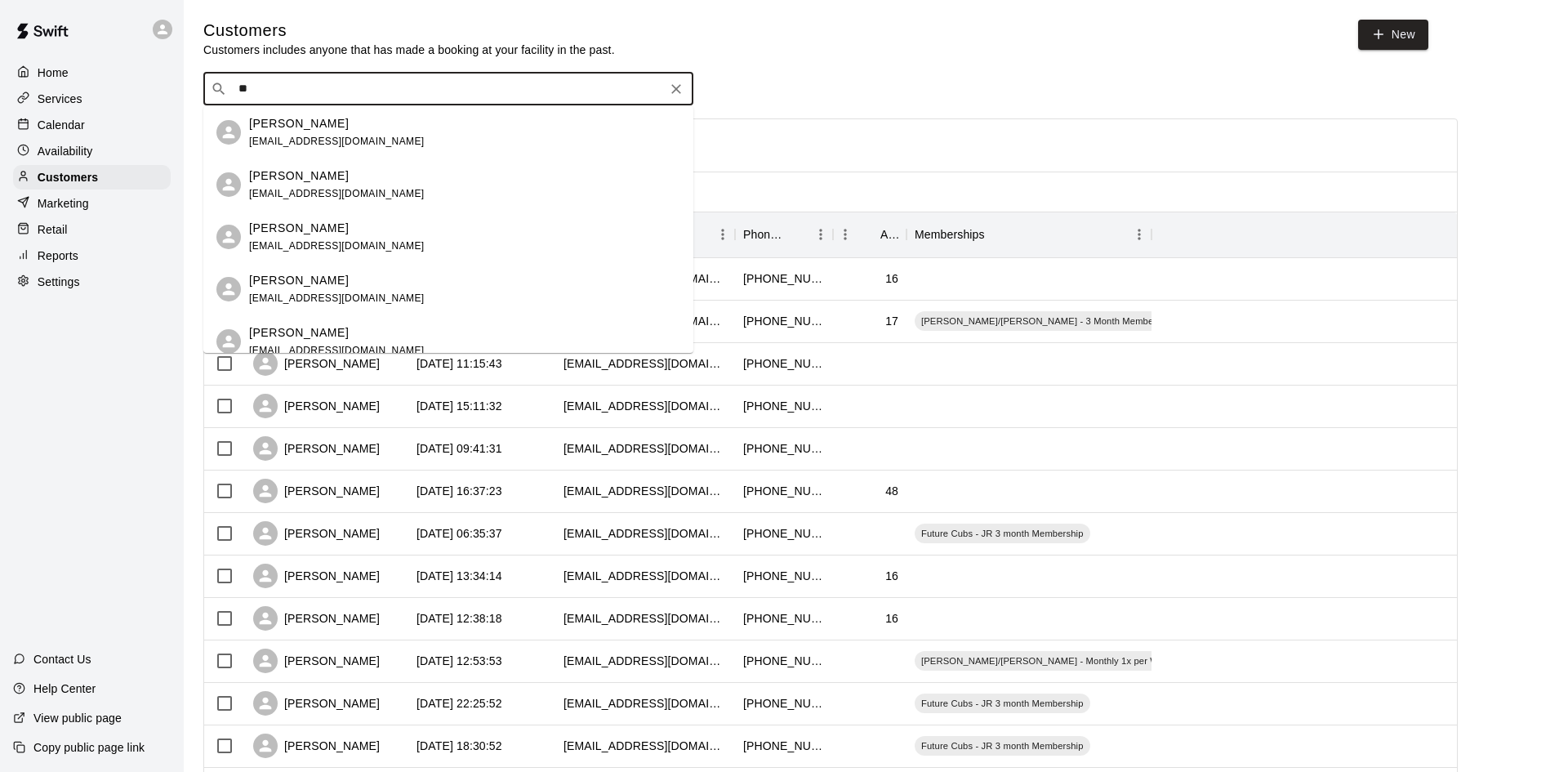
type input "*"
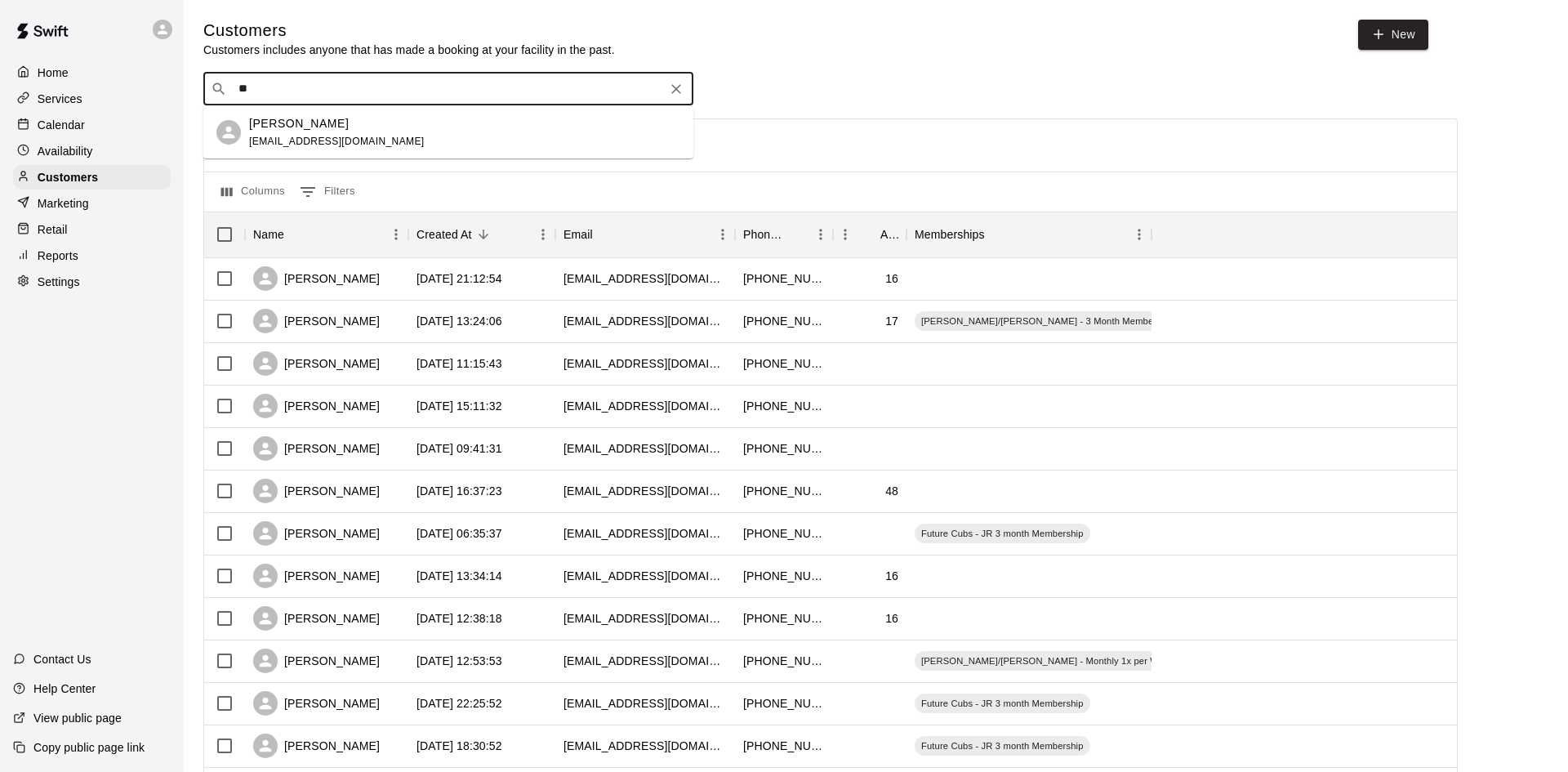
type input "*"
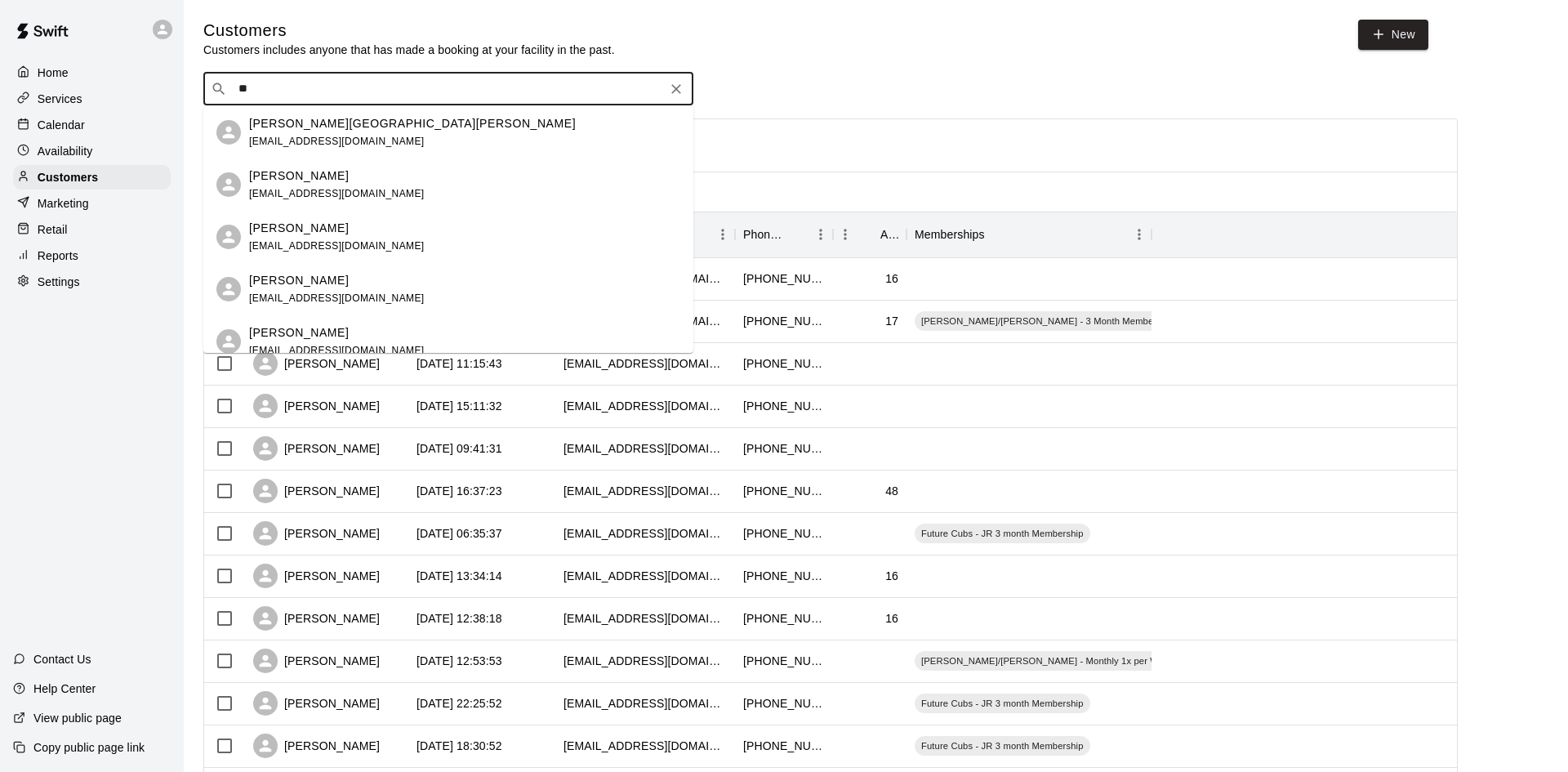
type input "*"
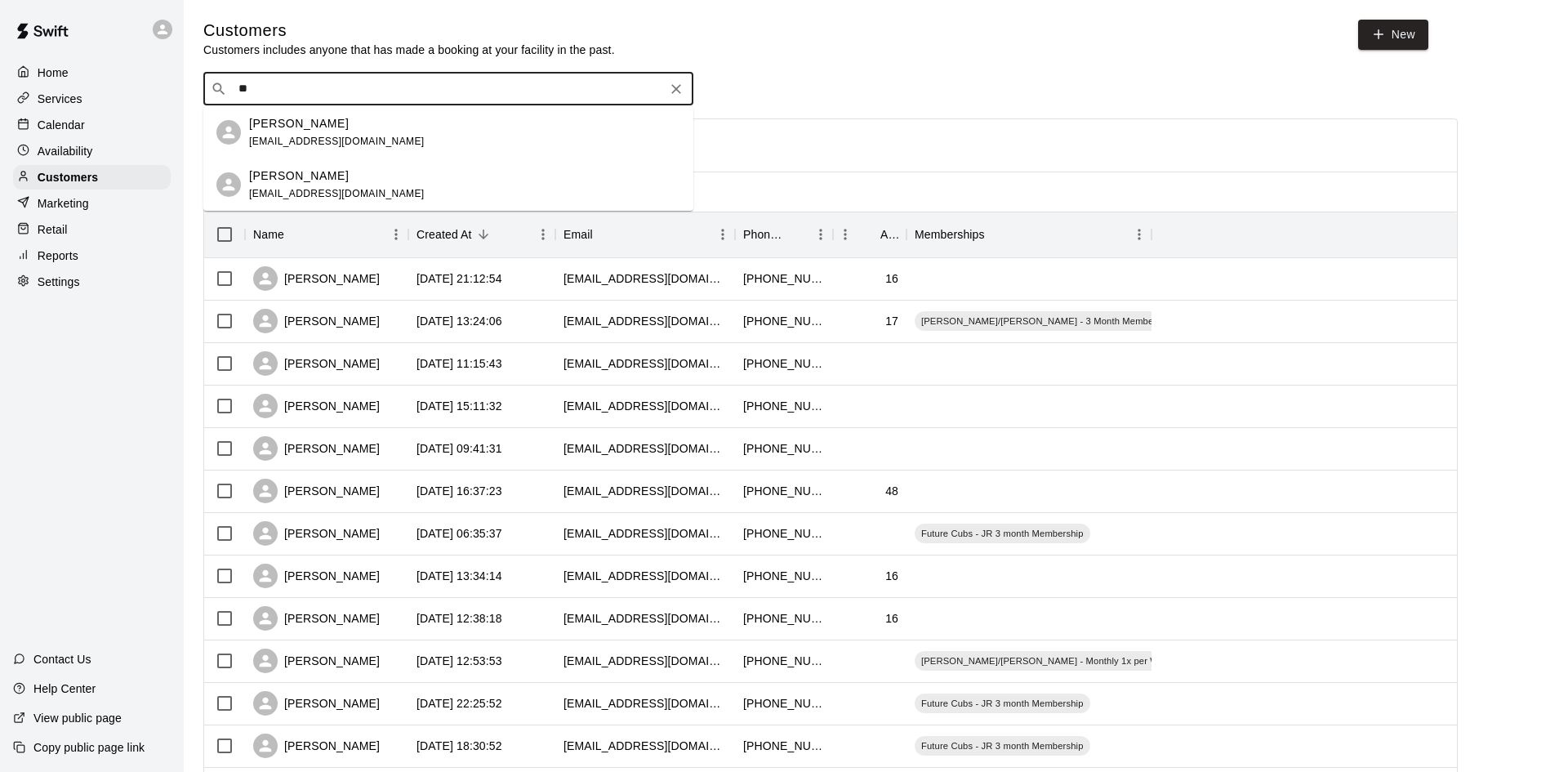
type input "*"
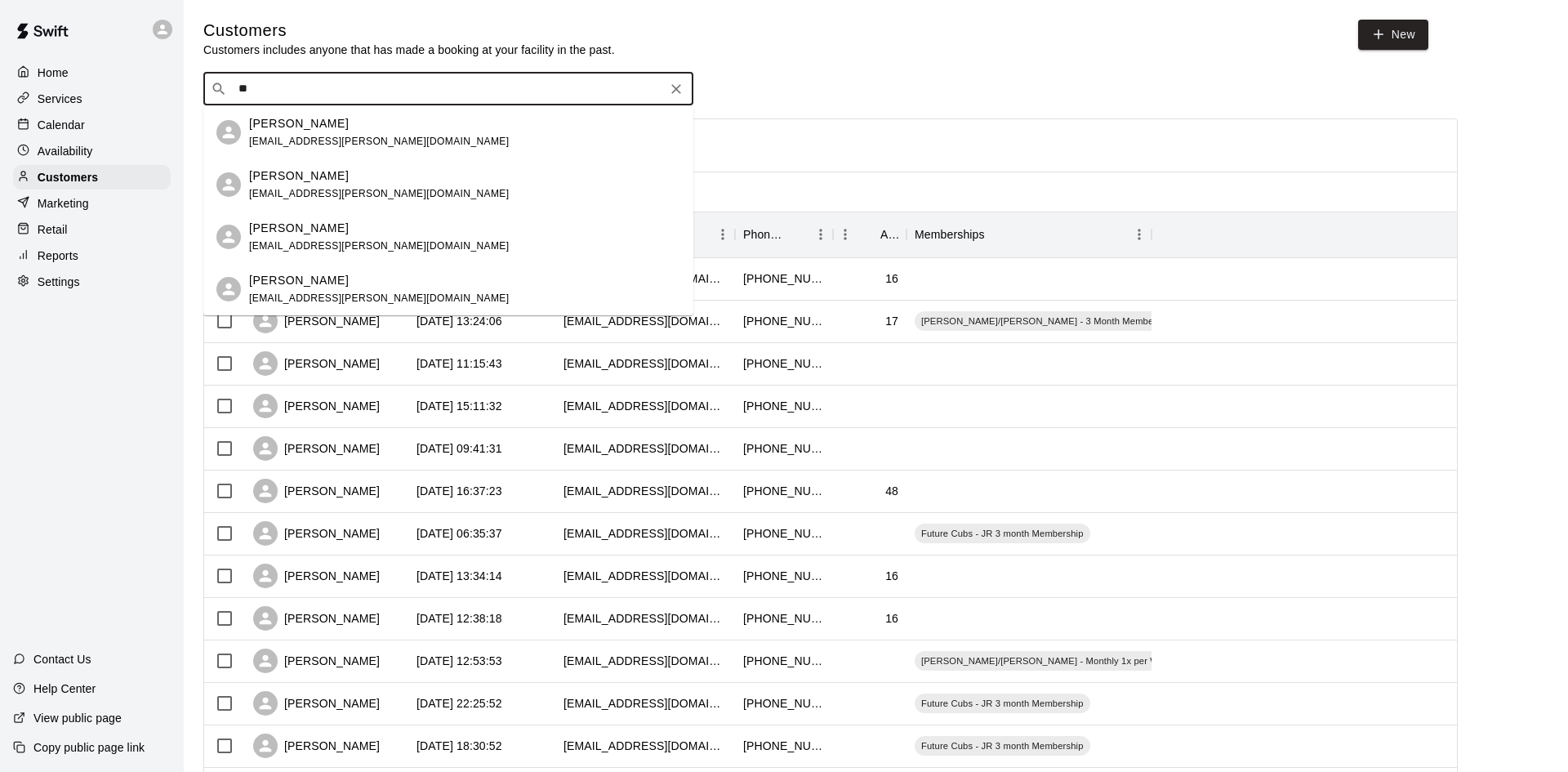
type input "*"
